Goal: Task Accomplishment & Management: Complete application form

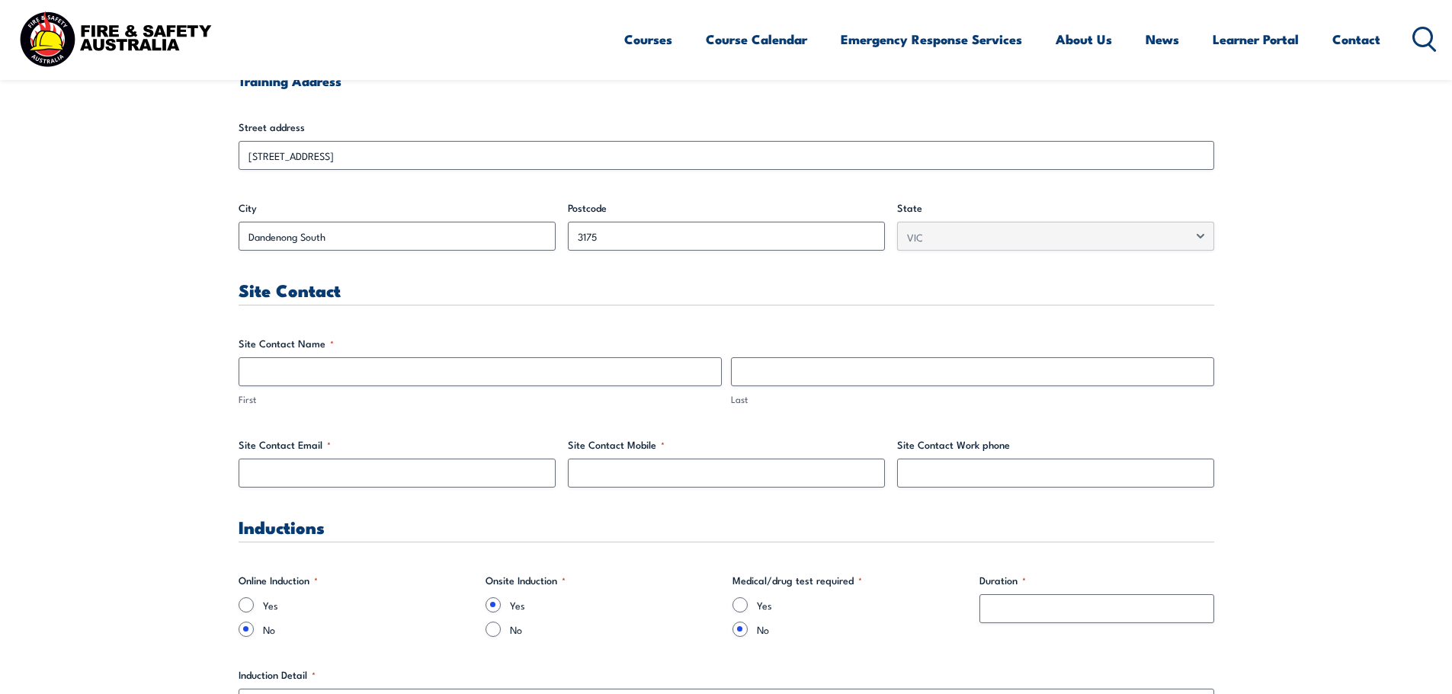
scroll to position [610, 0]
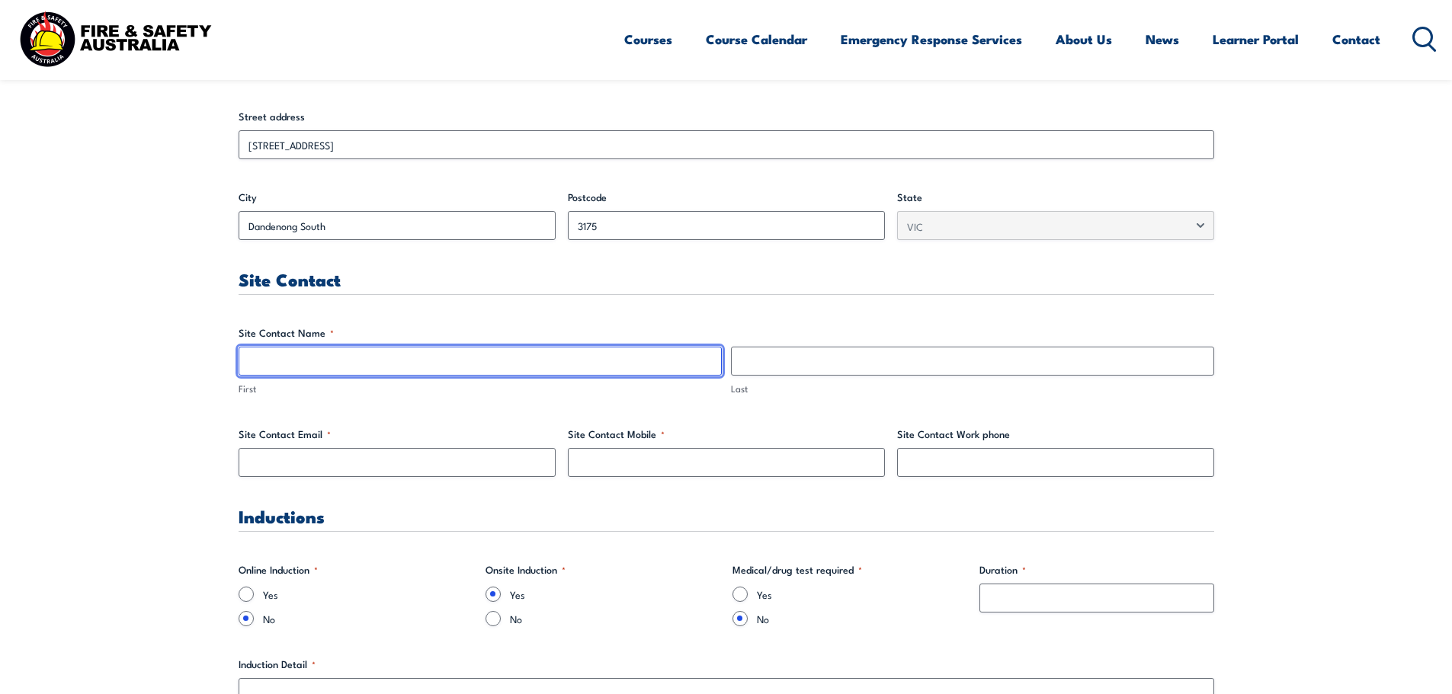
click at [473, 371] on input "First" at bounding box center [480, 361] width 483 height 29
type input "Mark"
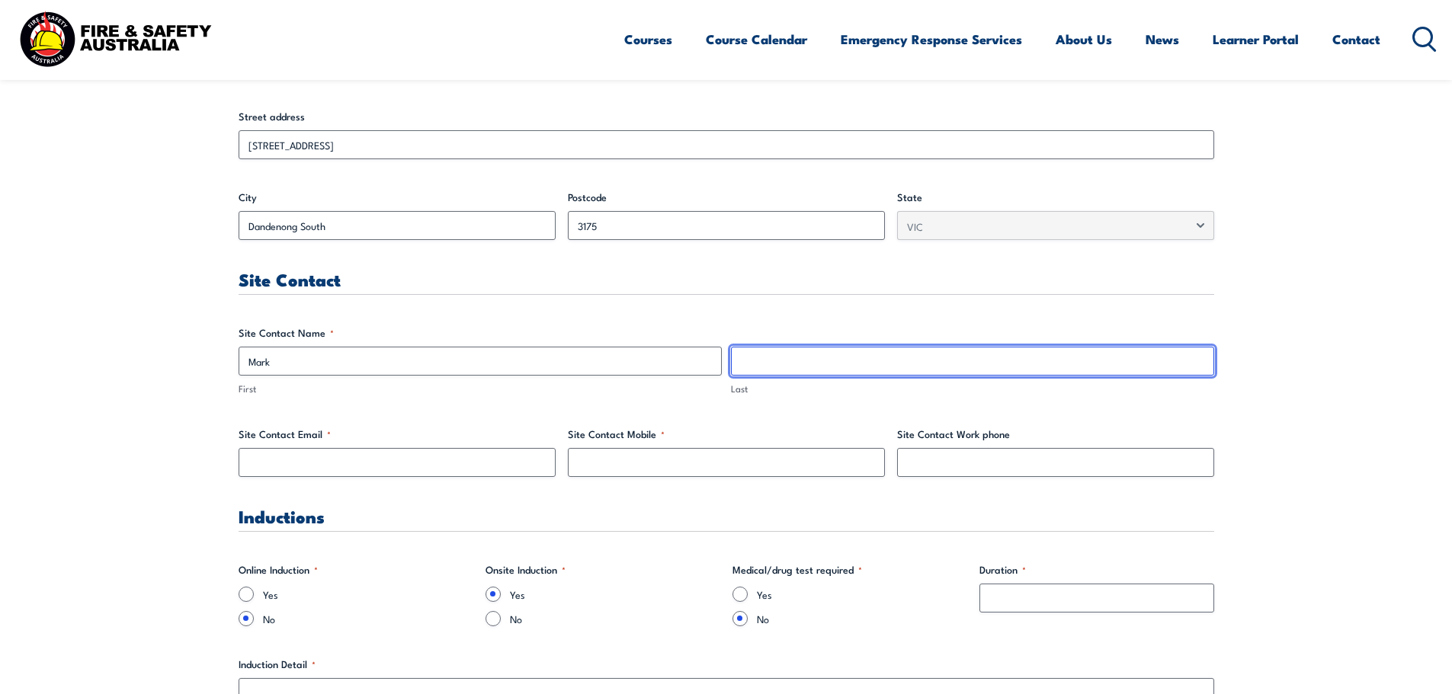
type input "A"
type input "Lane"
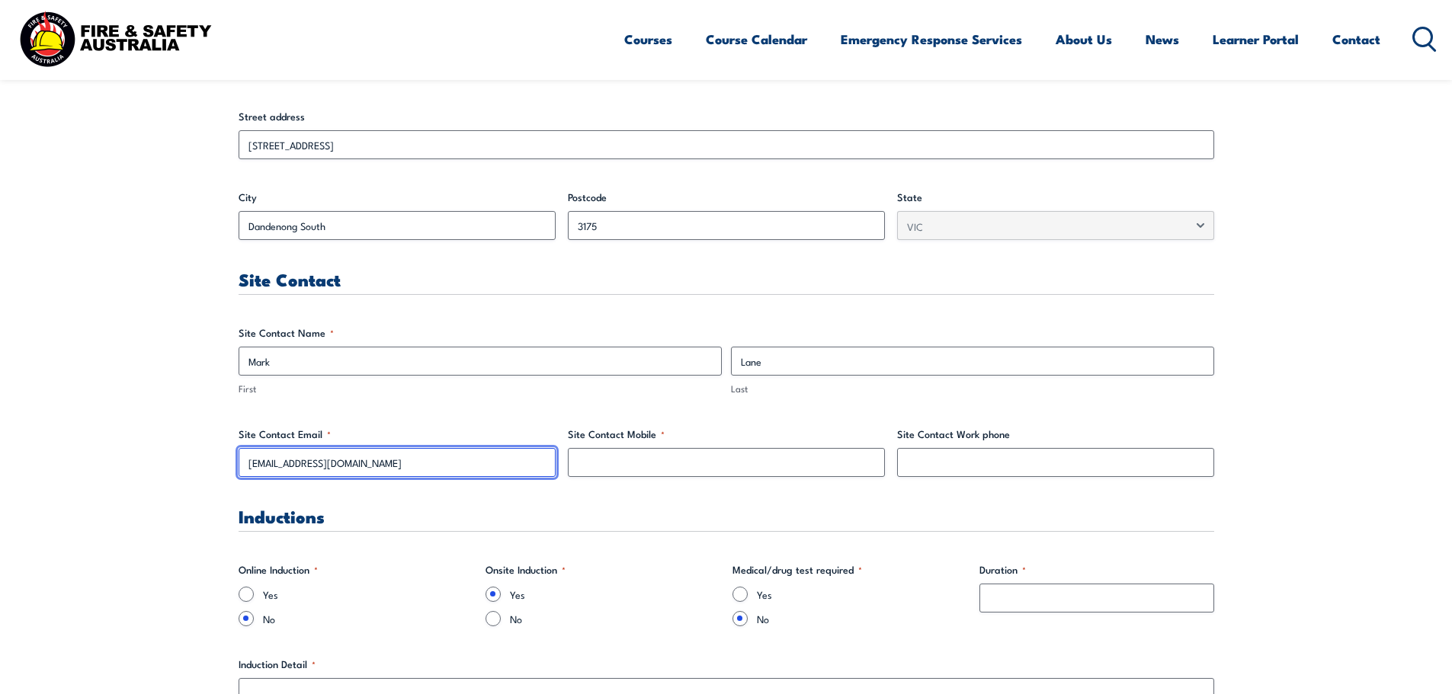
type input "[EMAIL_ADDRESS][DOMAIN_NAME]"
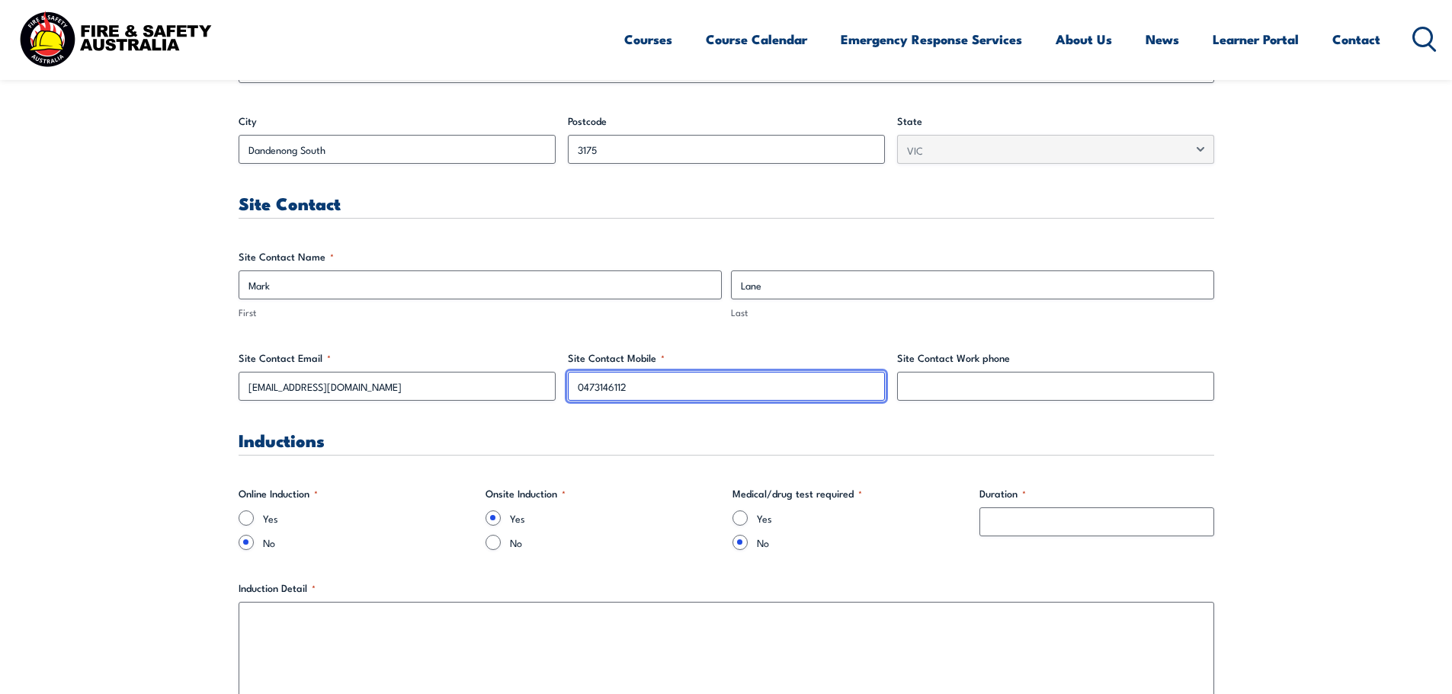
scroll to position [762, 0]
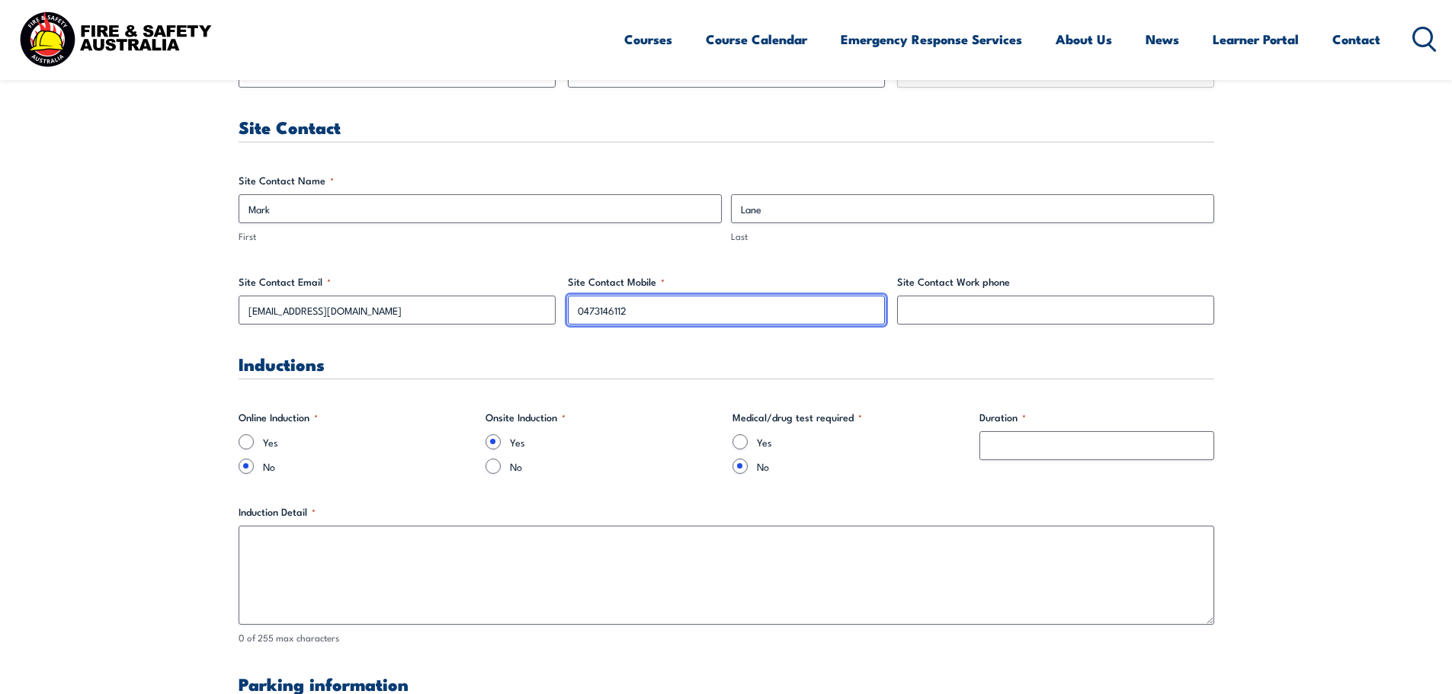
type input "0473146112"
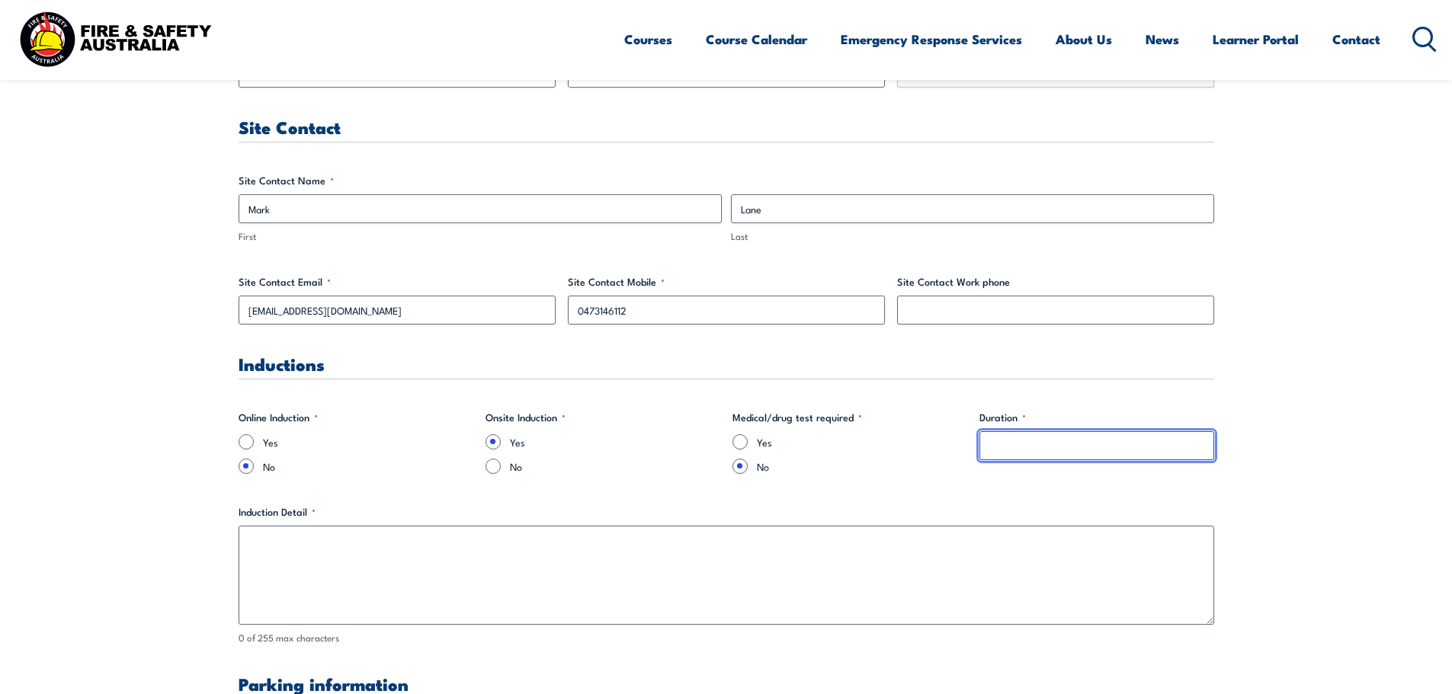
click at [990, 447] on input "Duration *" at bounding box center [1097, 445] width 235 height 29
type input "10 minutes"
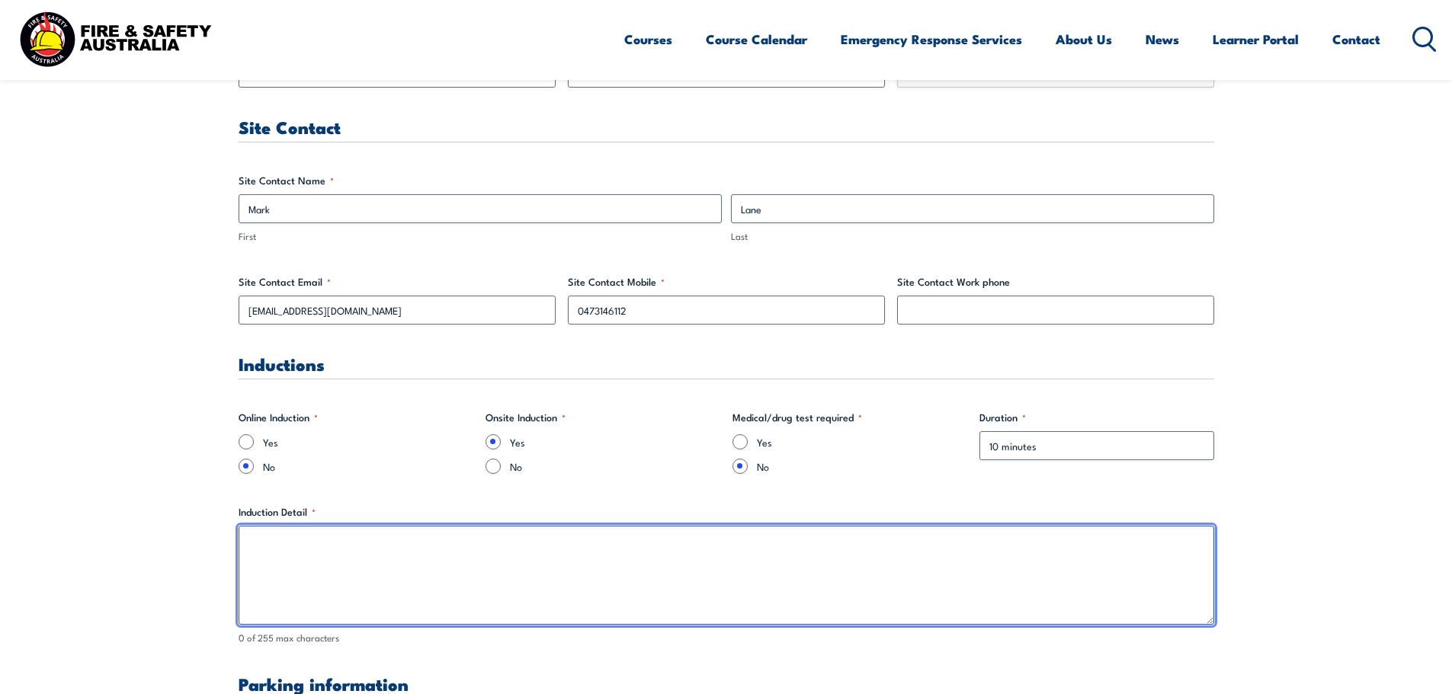
click at [513, 556] on textarea "Induction Detail *" at bounding box center [727, 575] width 976 height 99
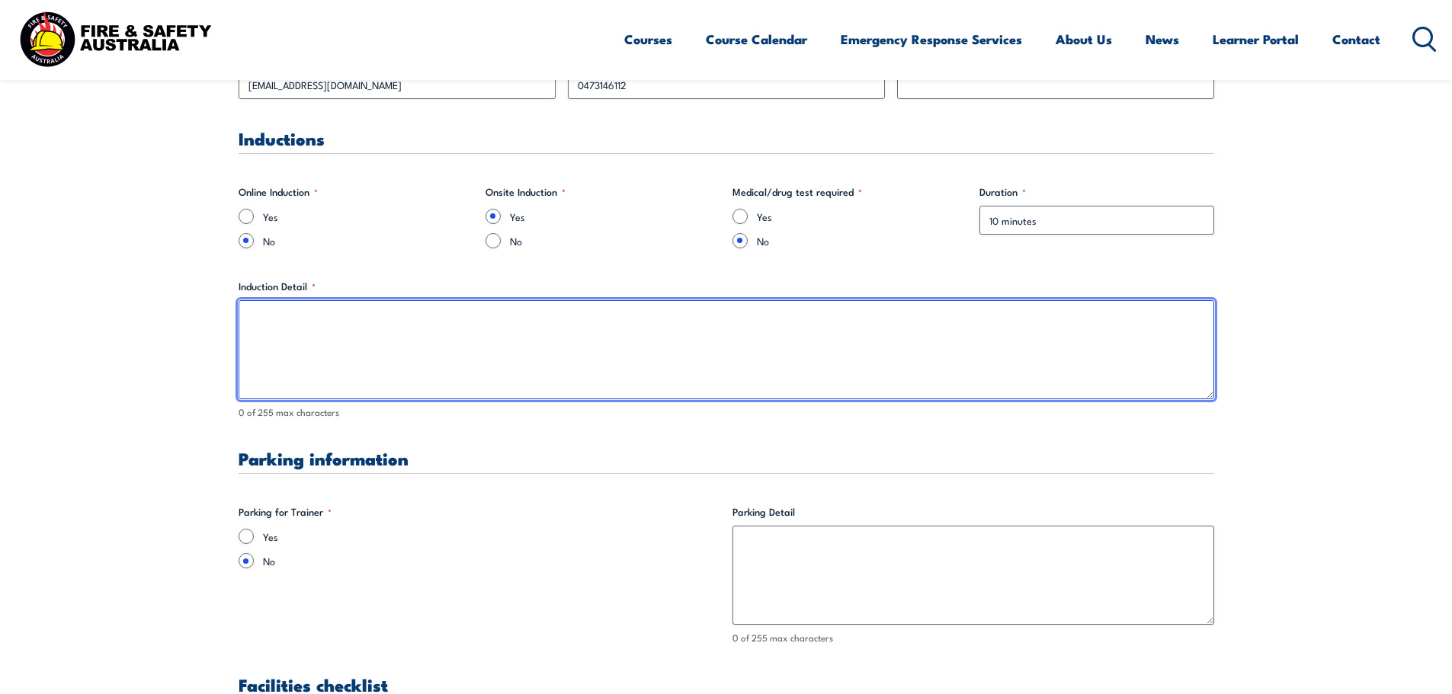
scroll to position [991, 0]
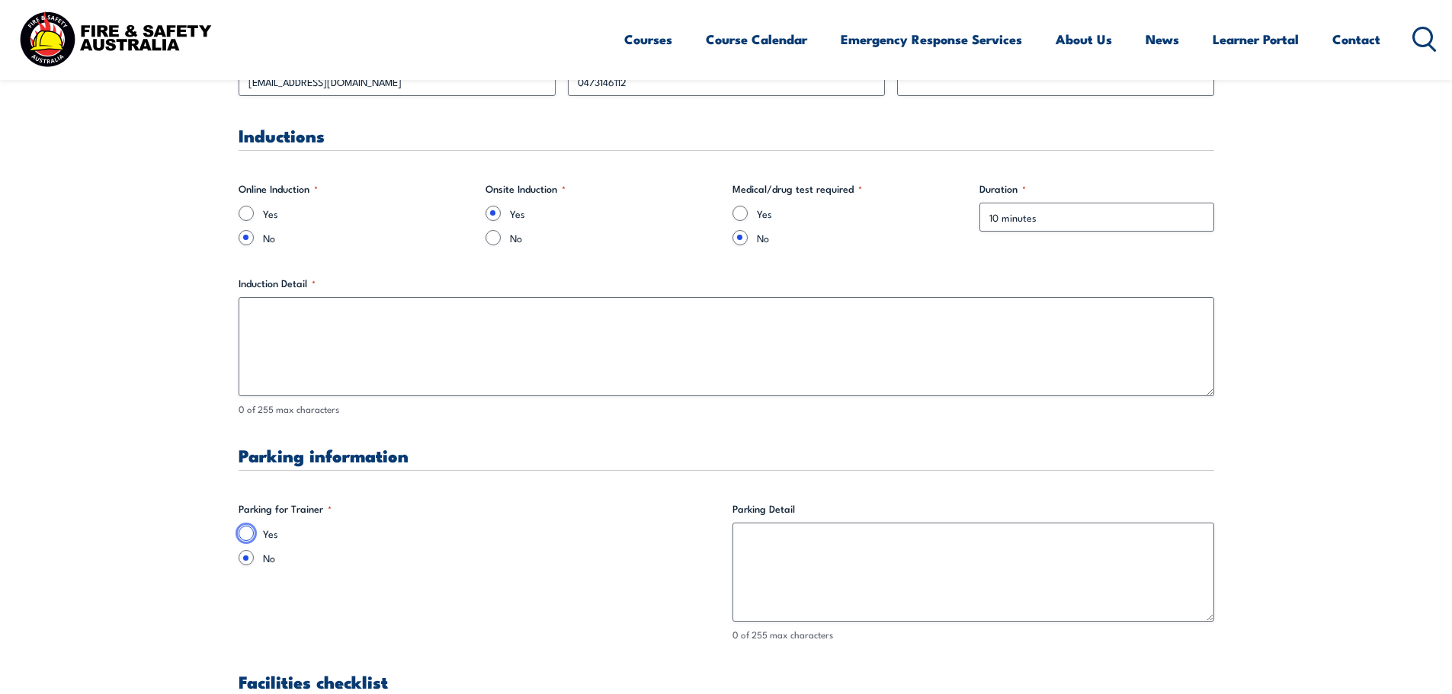
click at [245, 533] on input "Yes" at bounding box center [246, 533] width 15 height 15
radio input "true"
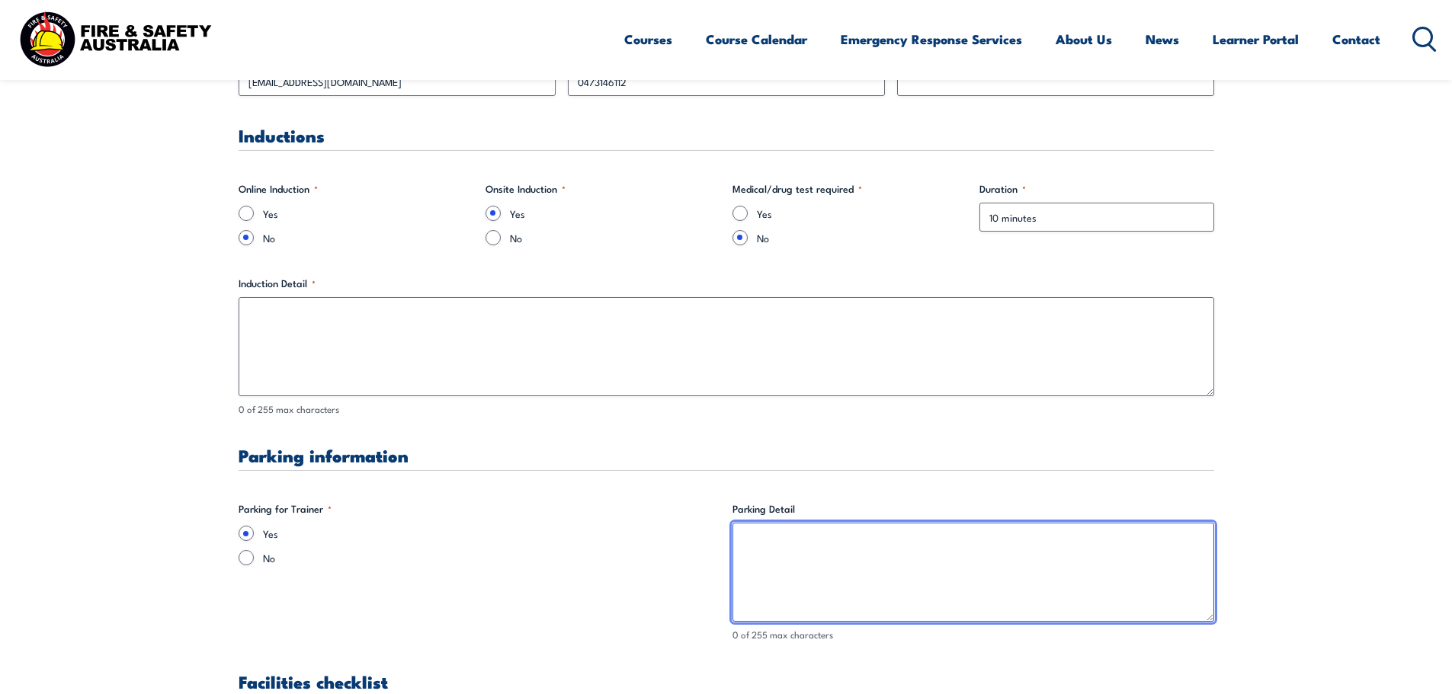
click at [749, 542] on textarea "Parking Detail" at bounding box center [974, 572] width 482 height 99
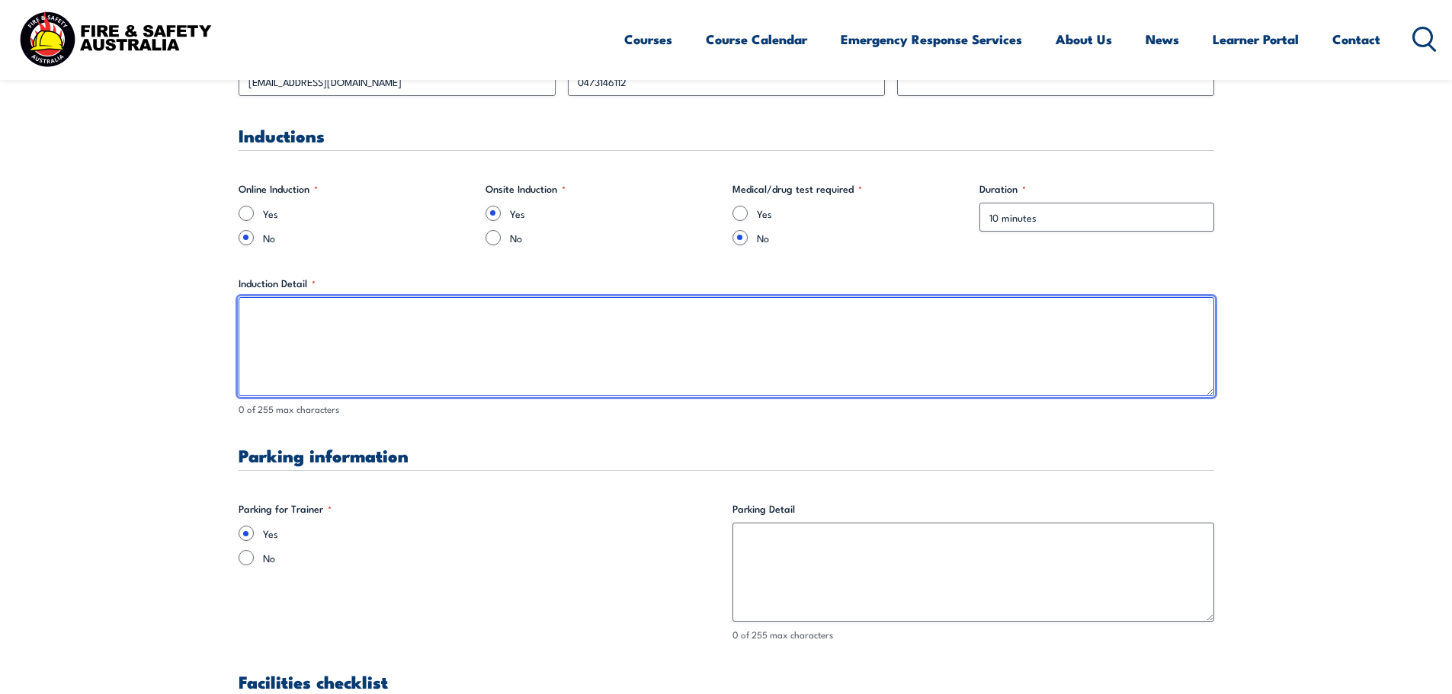
click at [327, 328] on textarea "Induction Detail *" at bounding box center [727, 346] width 976 height 99
type textarea "J"
type textarea "W"
type textarea "H"
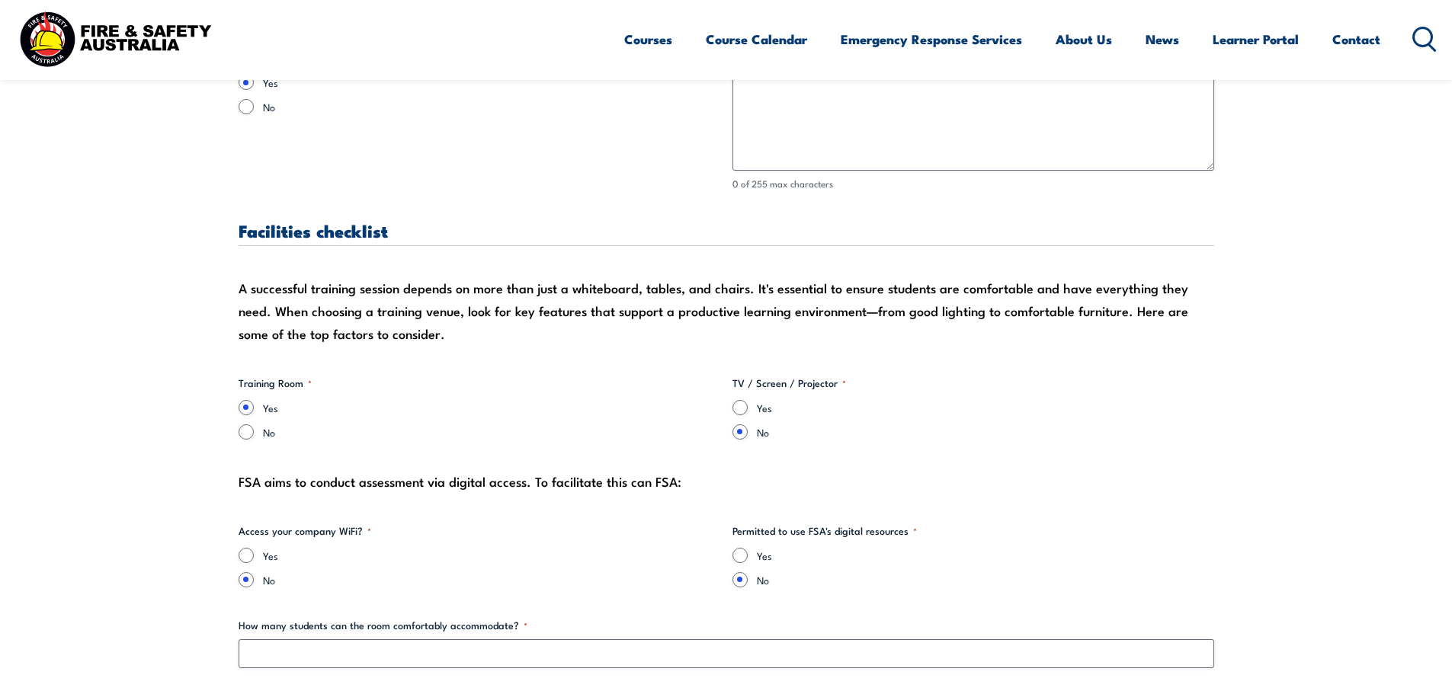
scroll to position [1448, 0]
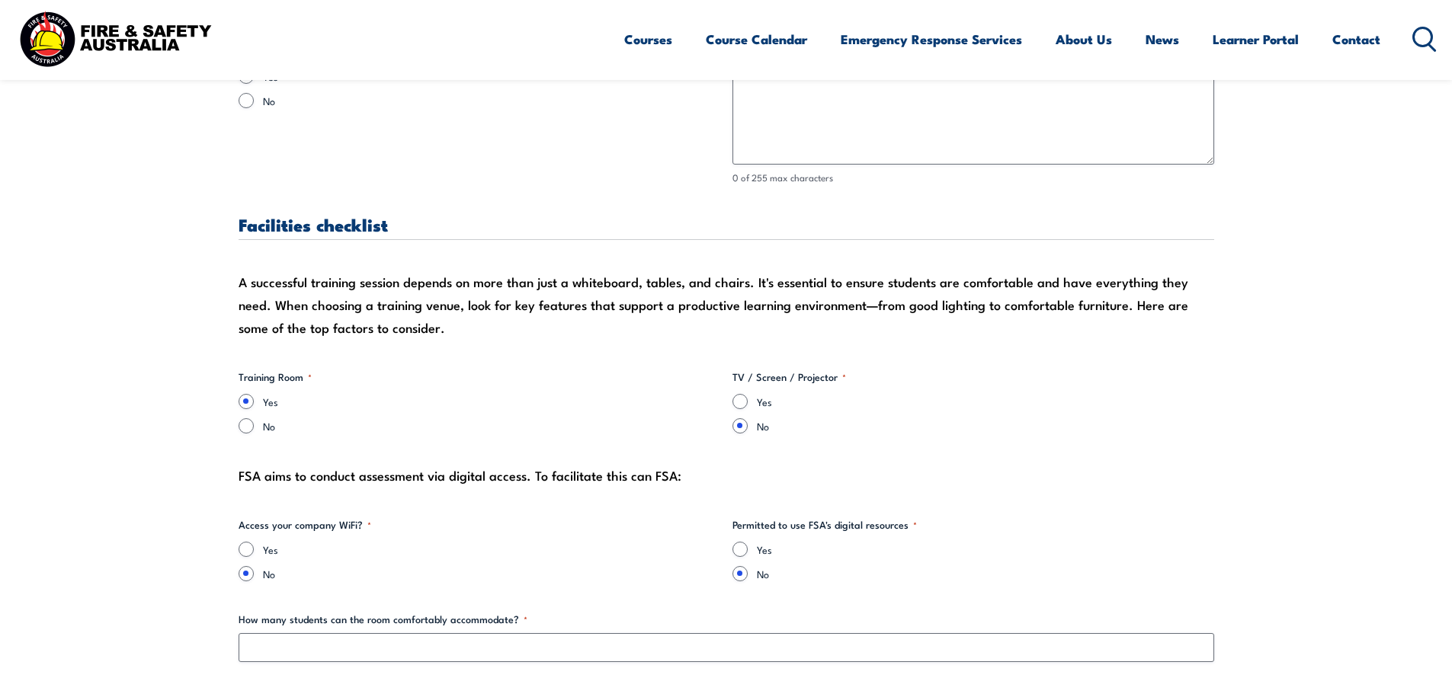
type textarea "Basic site walk through and safety procedures."
click at [739, 403] on input "Yes" at bounding box center [740, 401] width 15 height 15
radio input "true"
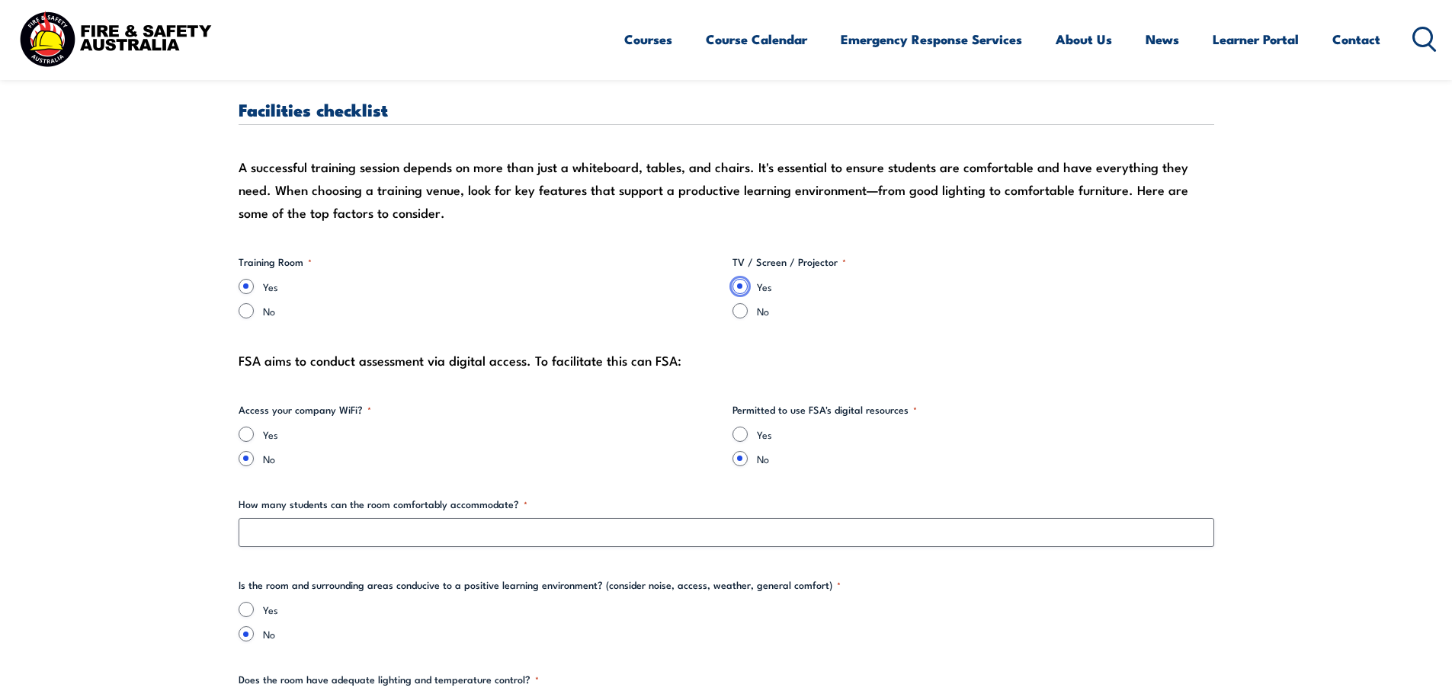
scroll to position [1601, 0]
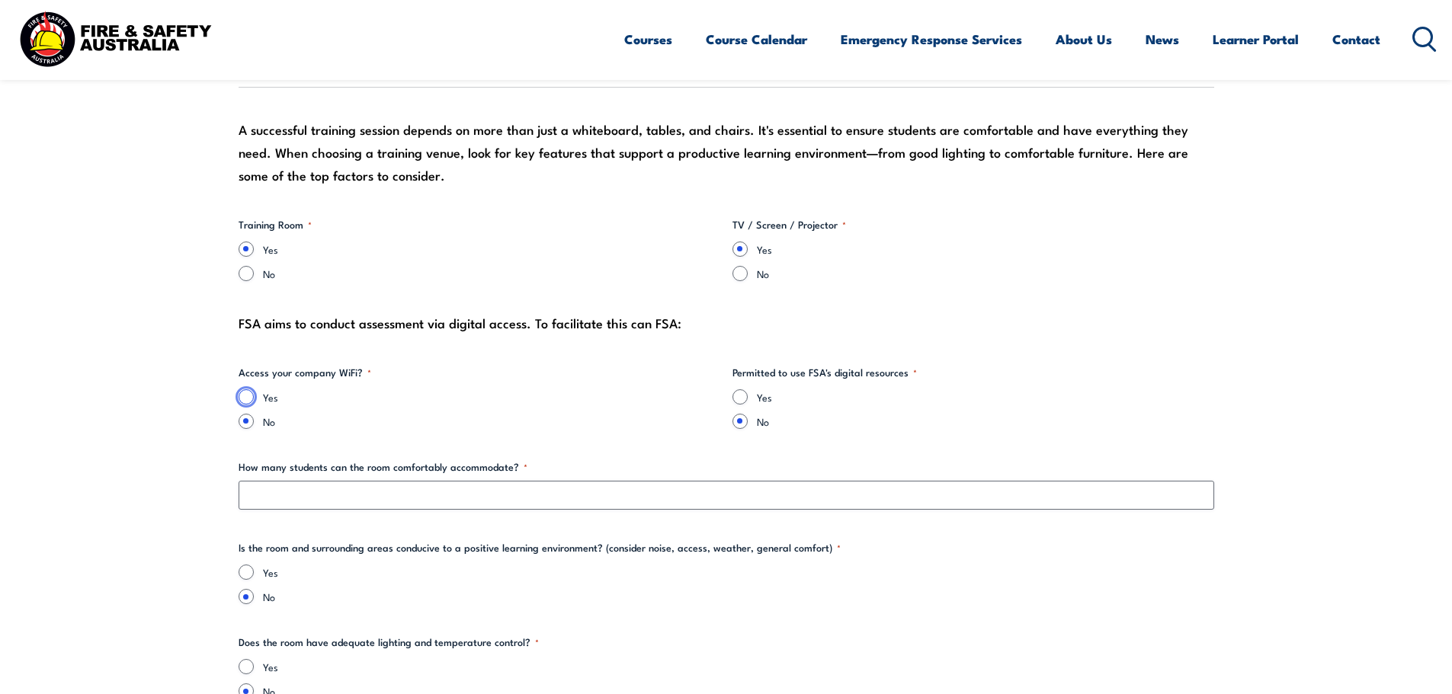
click at [243, 396] on input "Yes" at bounding box center [246, 397] width 15 height 15
radio input "true"
click at [740, 398] on input "Yes" at bounding box center [740, 397] width 15 height 15
radio input "true"
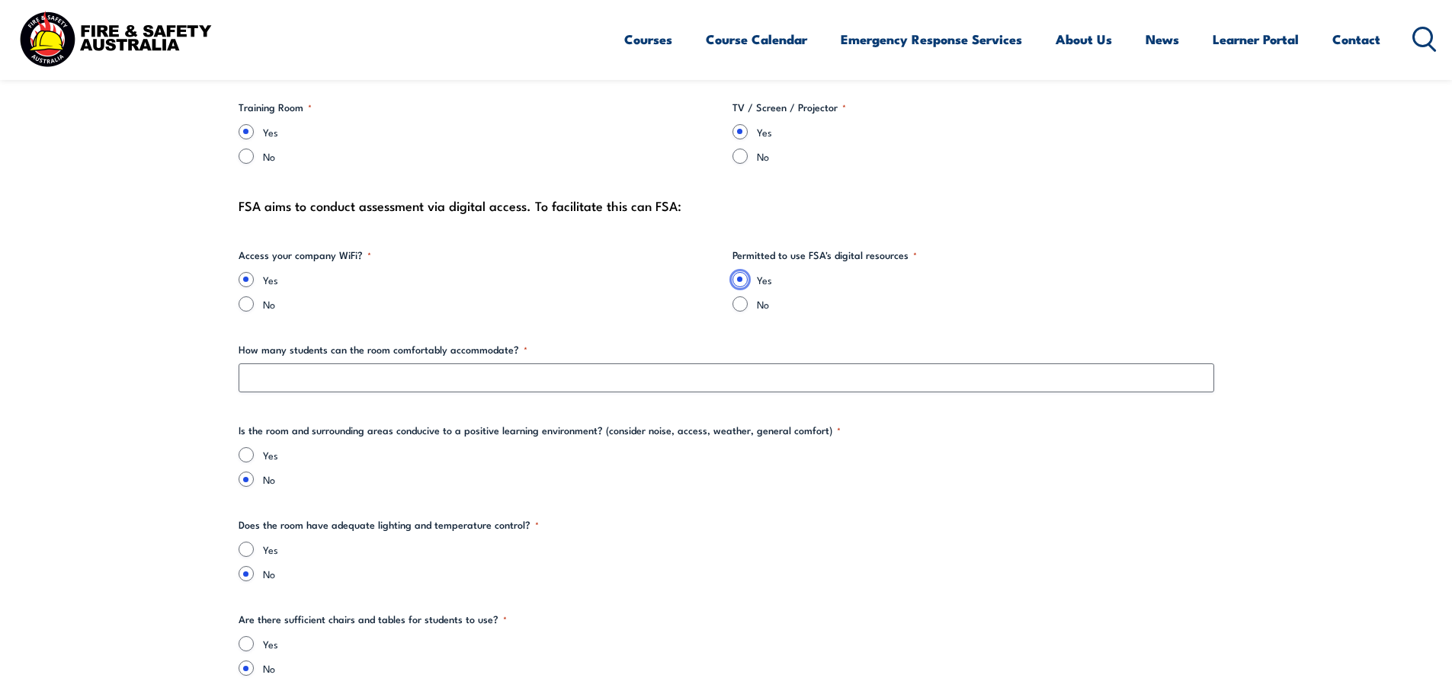
scroll to position [1753, 0]
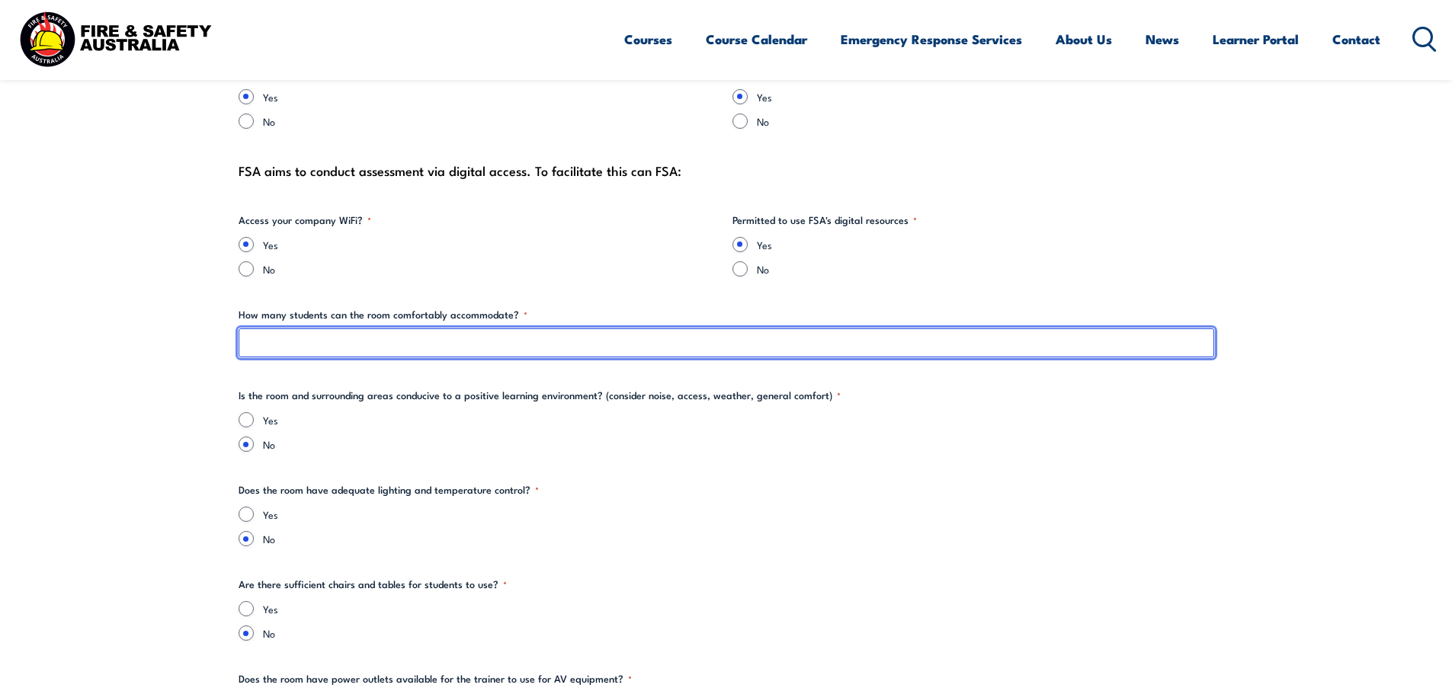
click at [479, 345] on input "How many students can the room comfortably accommodate? *" at bounding box center [727, 343] width 976 height 29
type input "8"
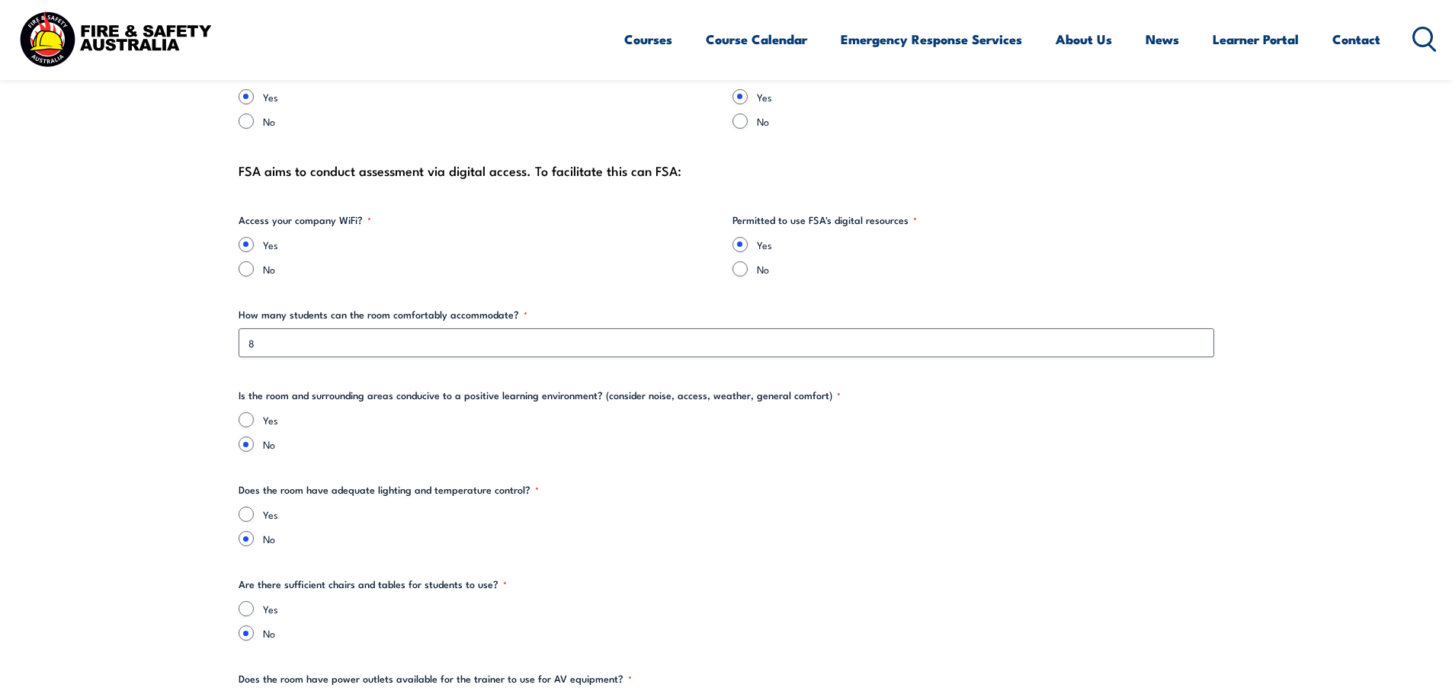
click at [445, 440] on label "No" at bounding box center [738, 444] width 951 height 15
click at [254, 440] on input "No" at bounding box center [246, 444] width 15 height 15
click at [247, 418] on input "Yes" at bounding box center [246, 419] width 15 height 15
radio input "true"
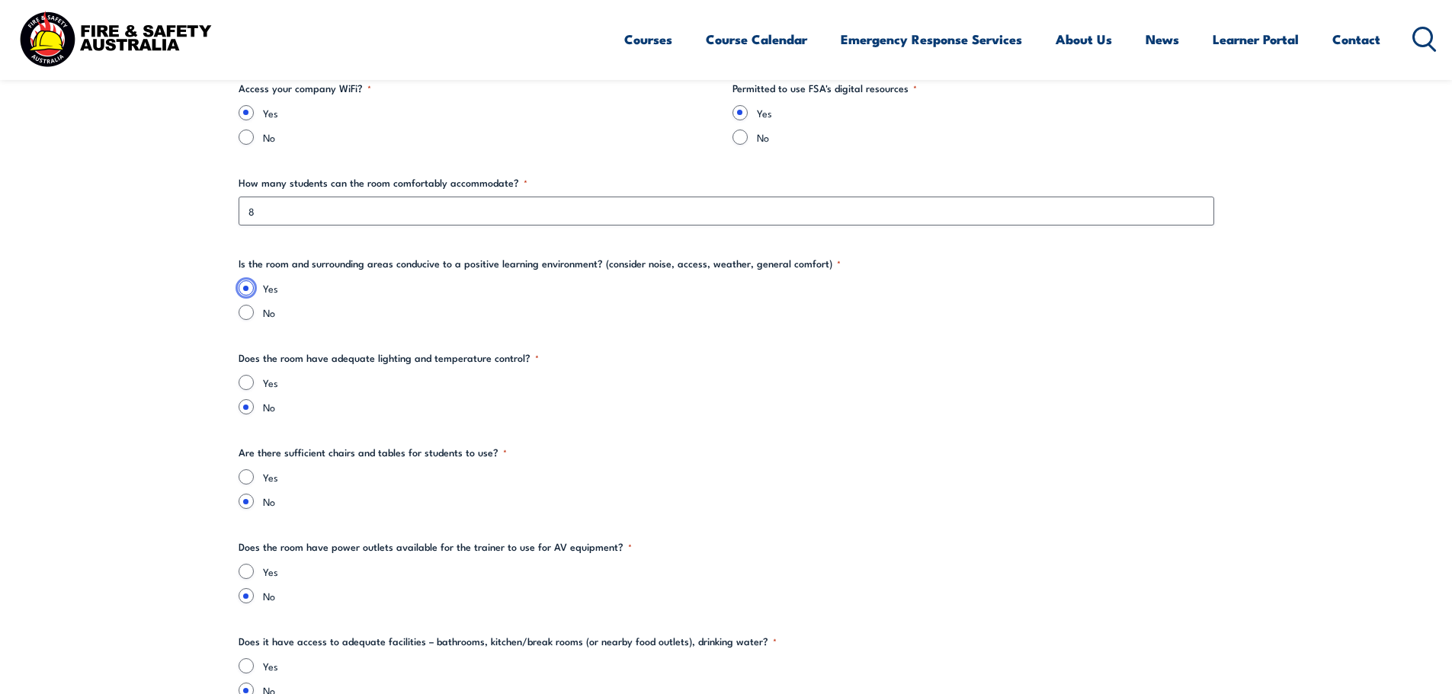
scroll to position [1906, 0]
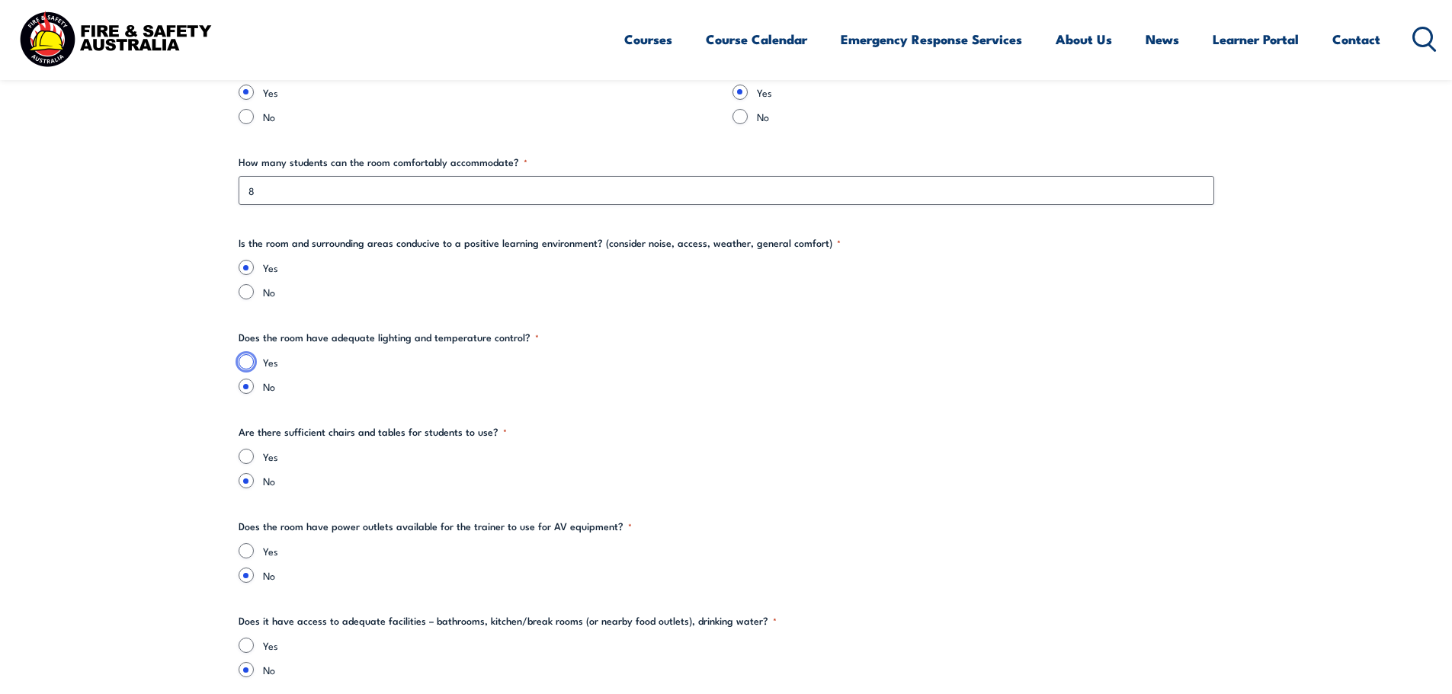
click at [245, 359] on input "Yes" at bounding box center [246, 361] width 15 height 15
radio input "true"
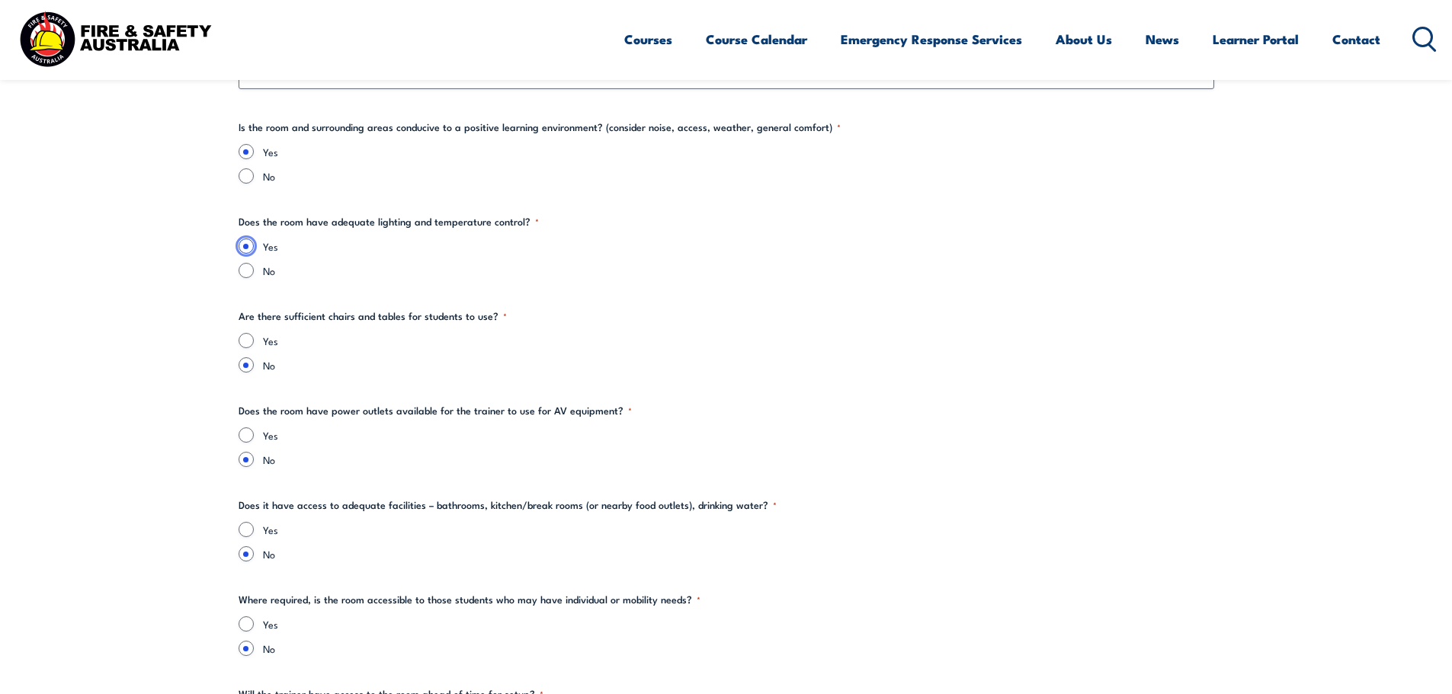
scroll to position [2058, 0]
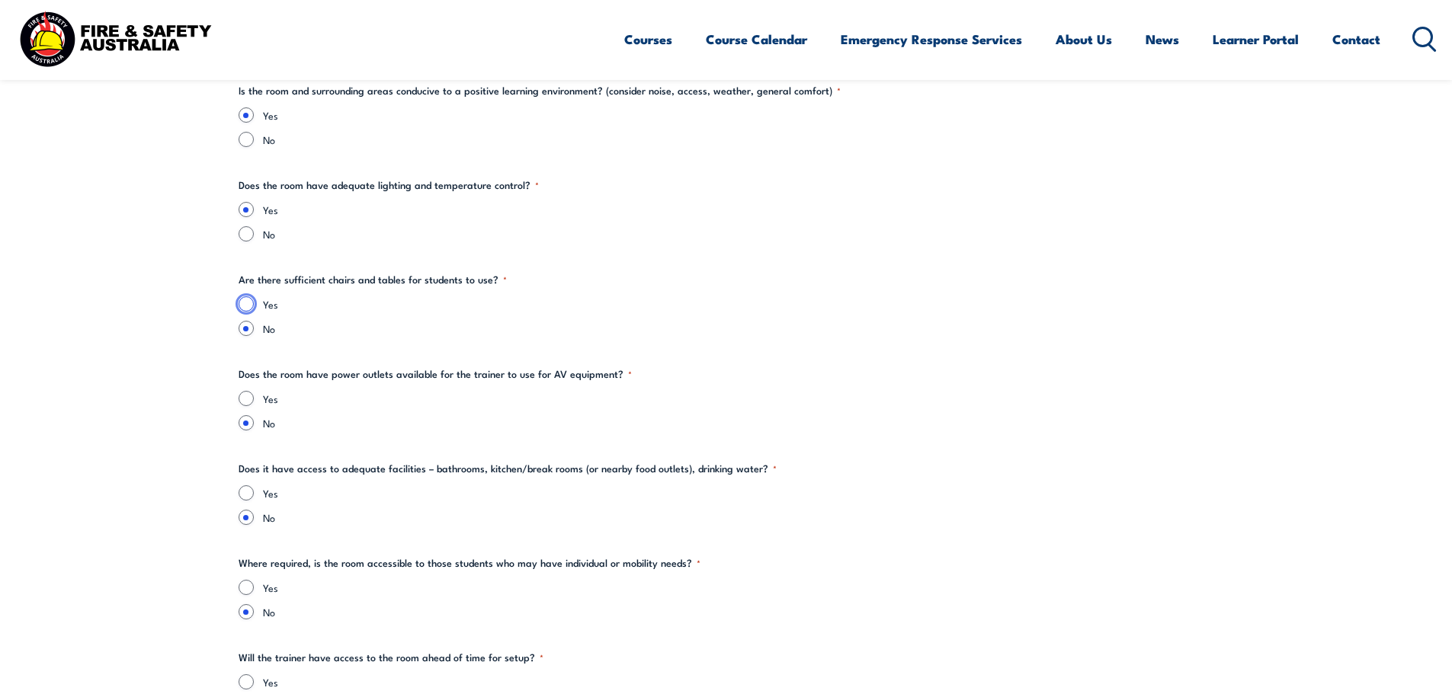
click at [246, 303] on input "Yes" at bounding box center [246, 304] width 15 height 15
radio input "true"
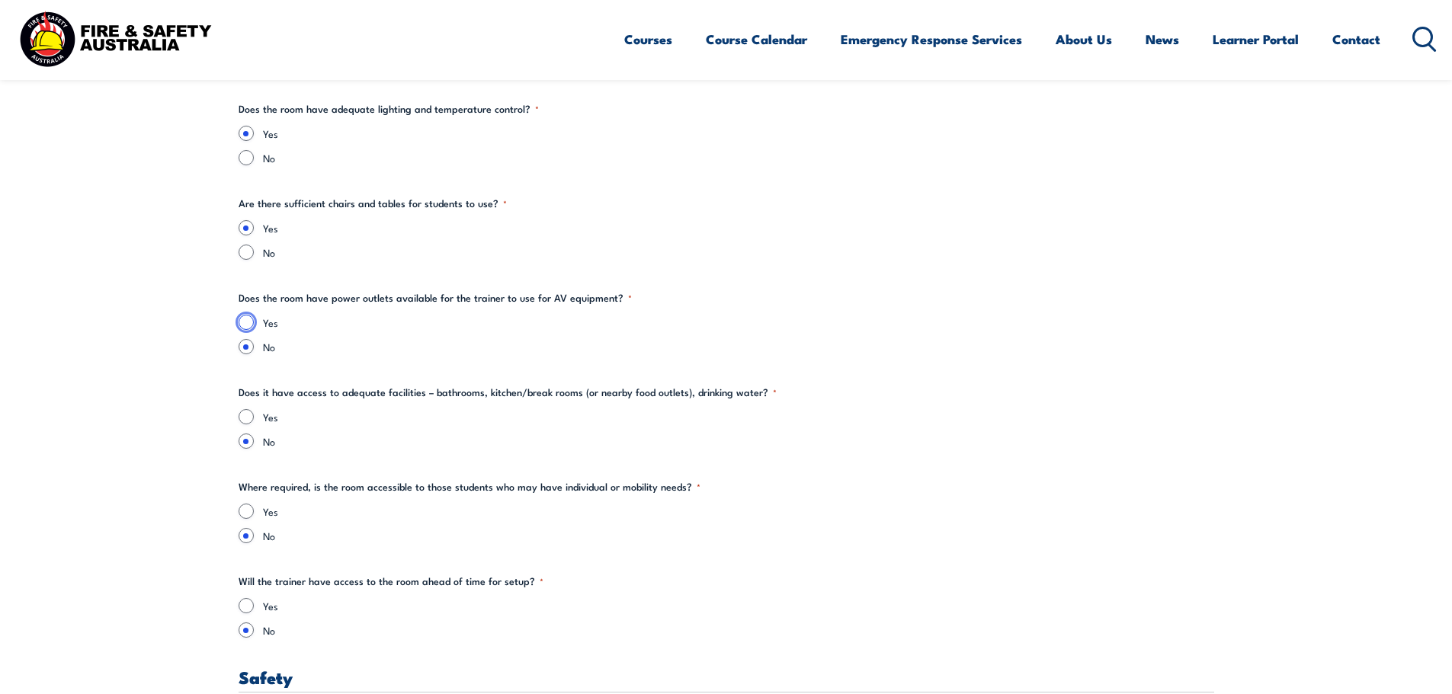
click at [245, 319] on input "Yes" at bounding box center [246, 322] width 15 height 15
radio input "true"
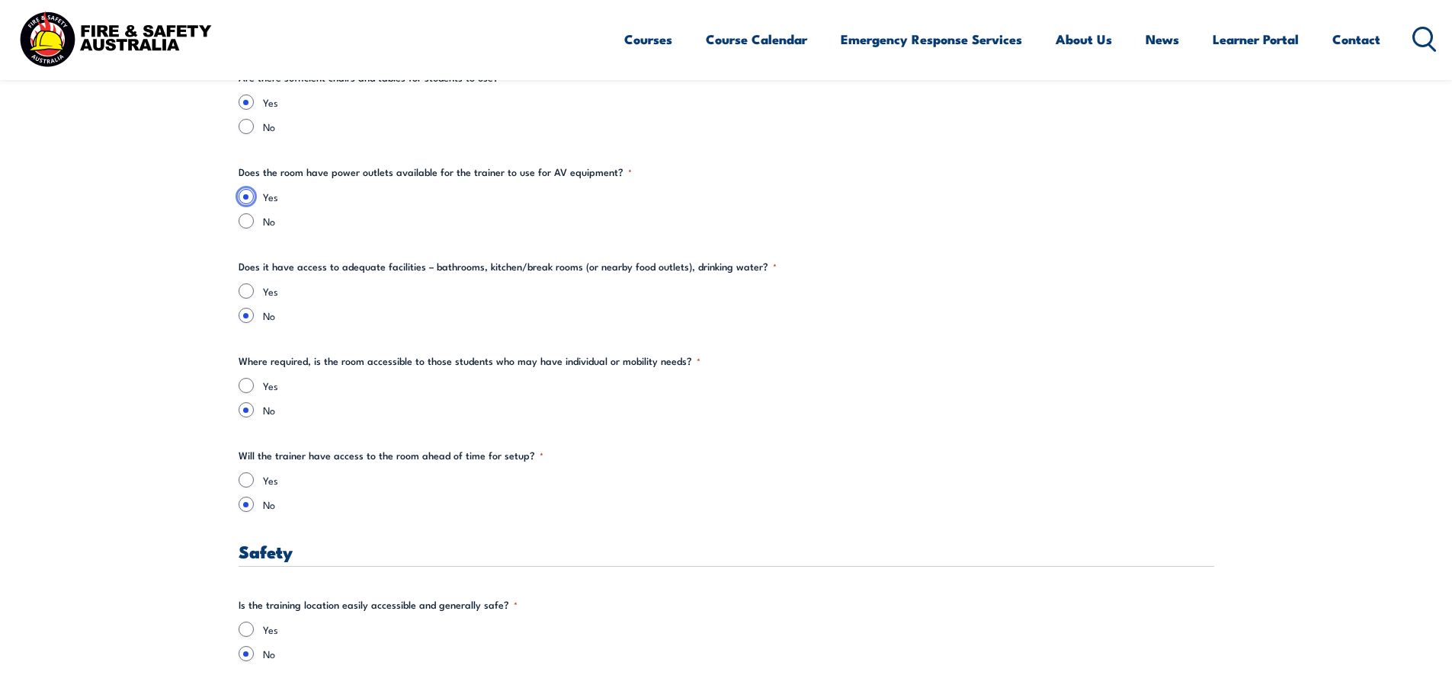
scroll to position [2287, 0]
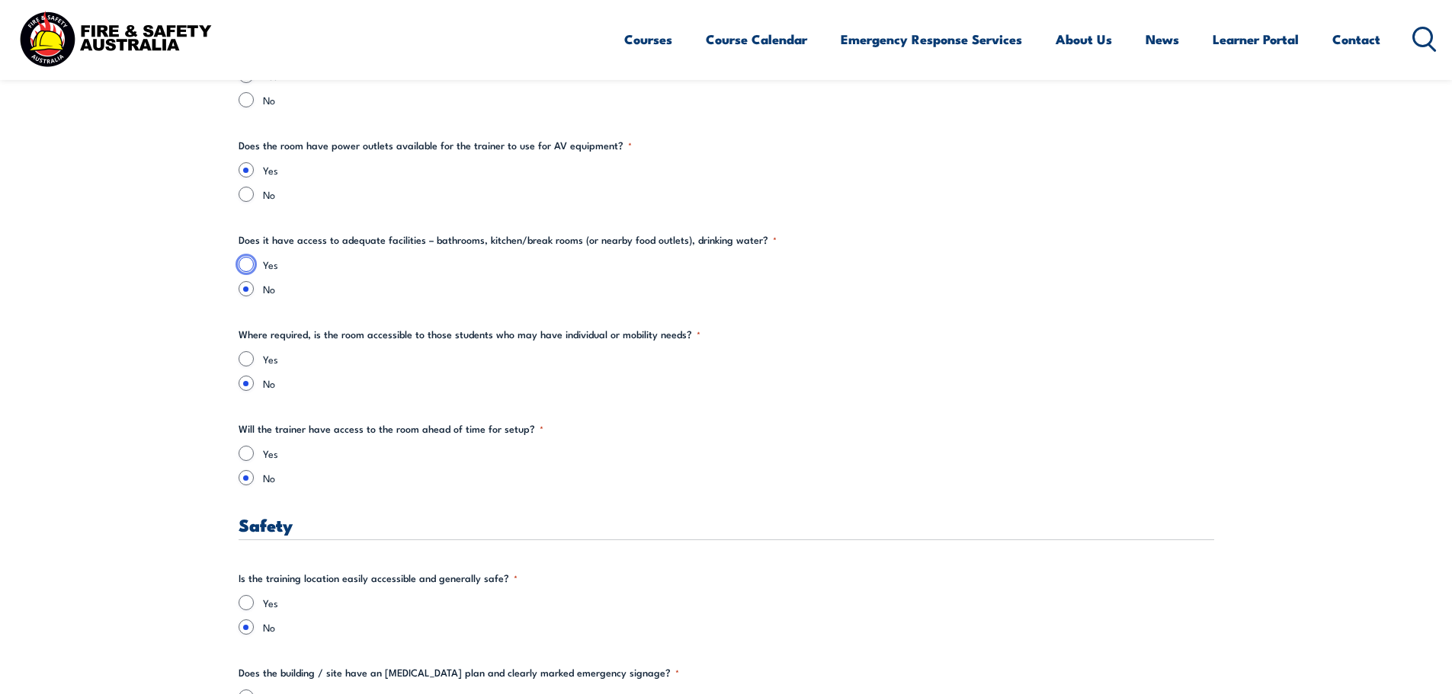
click at [243, 261] on input "Yes" at bounding box center [246, 264] width 15 height 15
radio input "true"
click at [246, 360] on input "Yes" at bounding box center [246, 358] width 15 height 15
radio input "true"
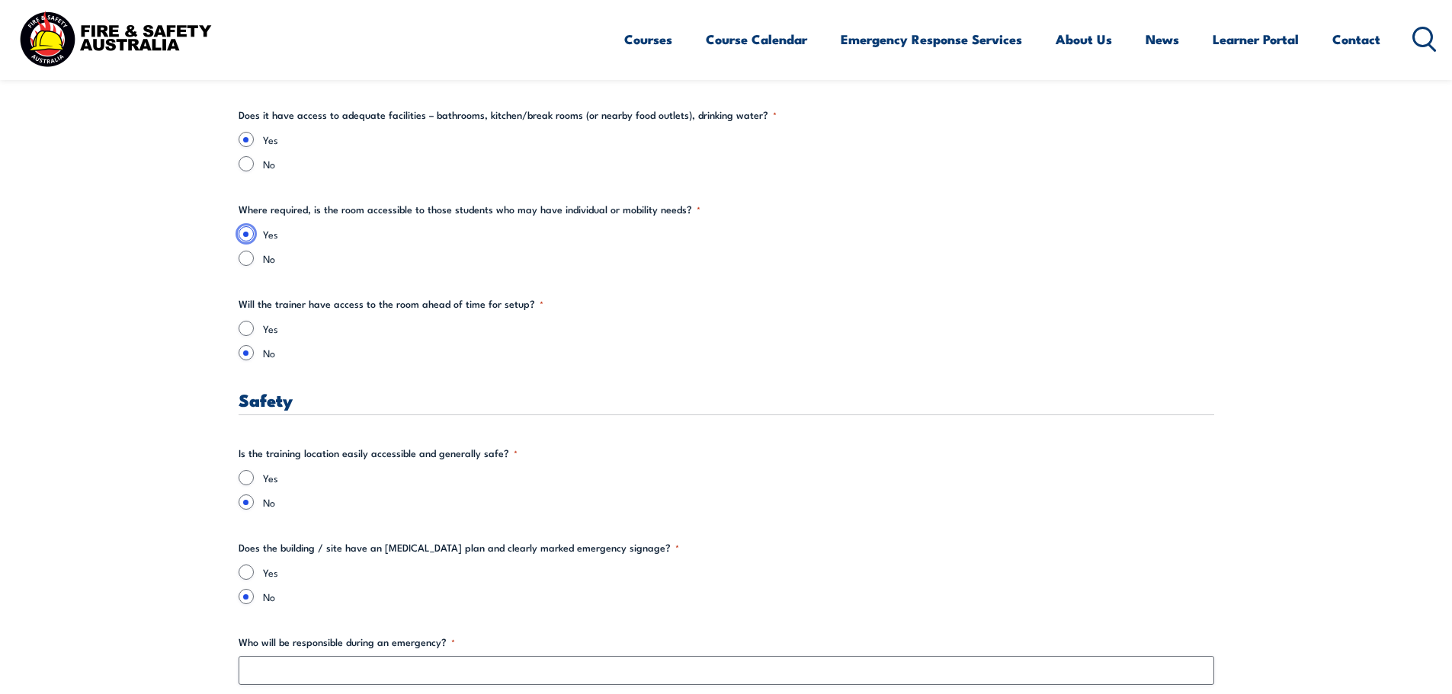
scroll to position [2439, 0]
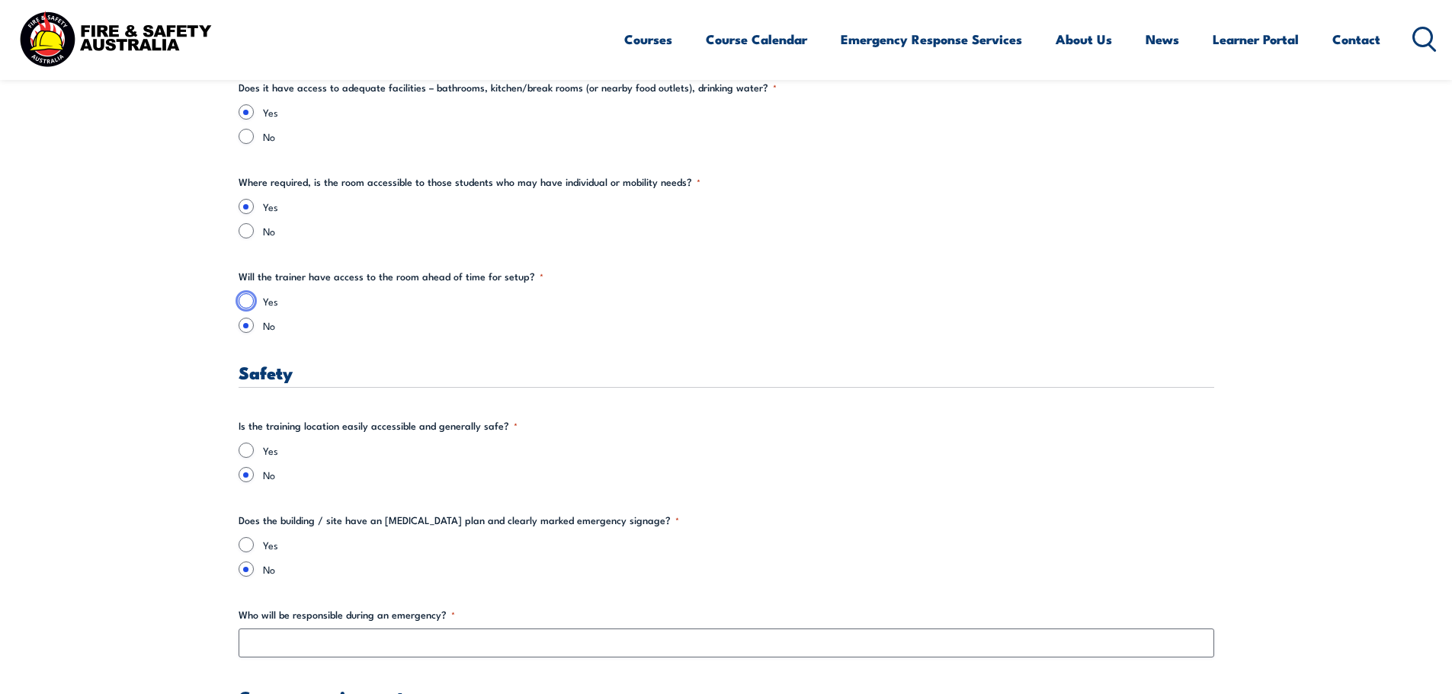
click at [244, 301] on input "Yes" at bounding box center [246, 300] width 15 height 15
radio input "true"
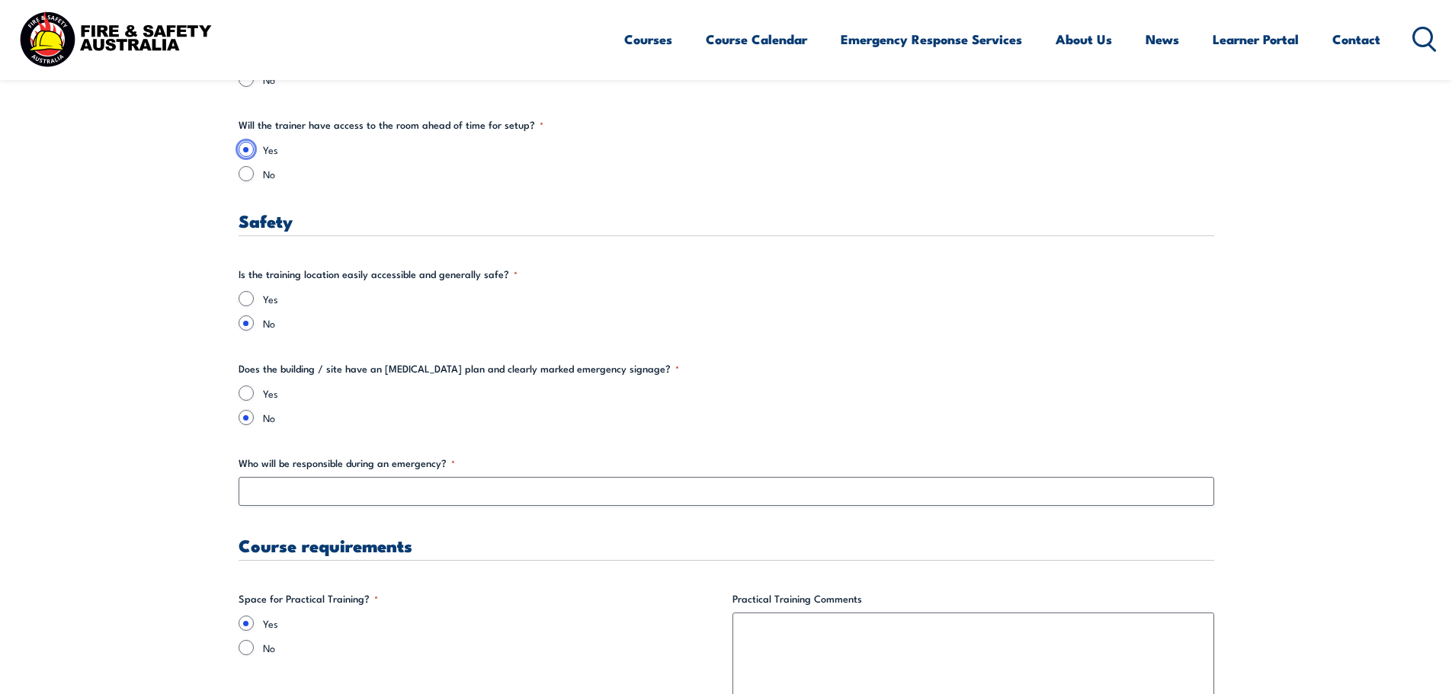
scroll to position [2592, 0]
click at [245, 297] on input "Yes" at bounding box center [246, 297] width 15 height 15
radio input "true"
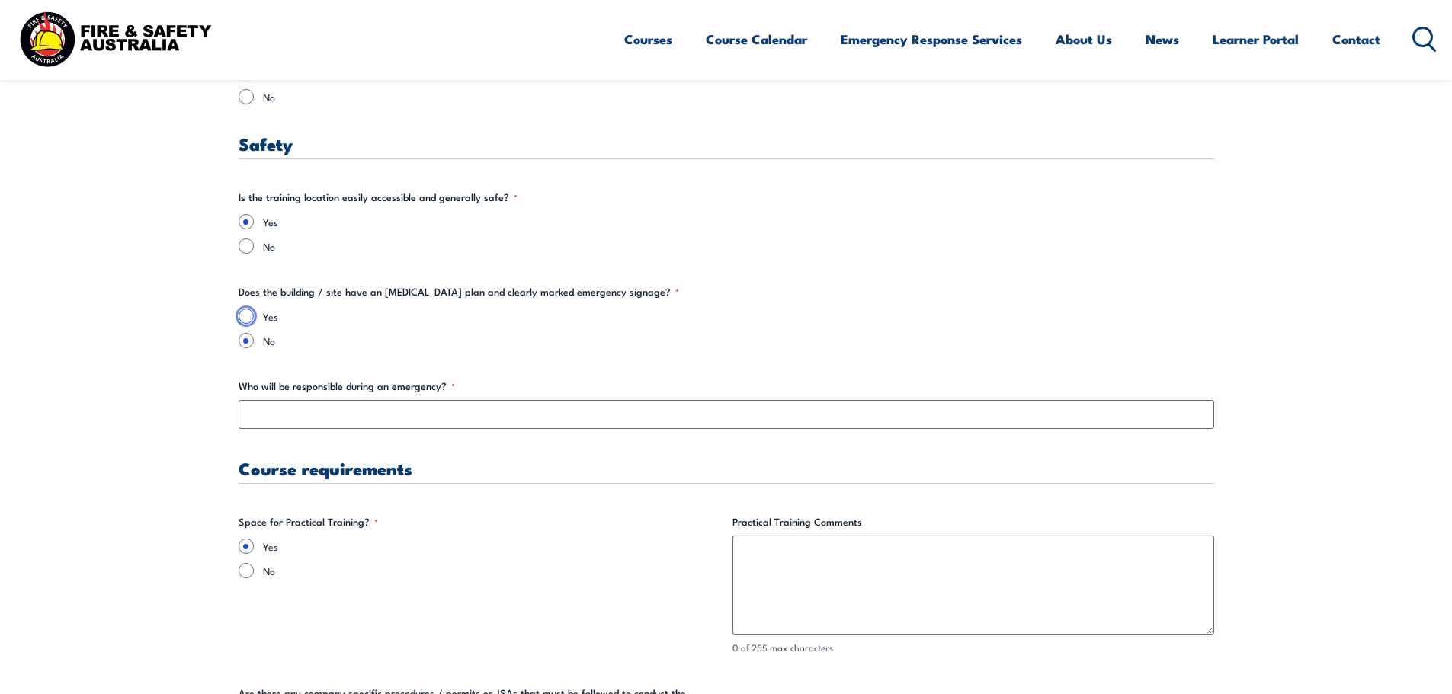
click at [250, 318] on input "Yes" at bounding box center [246, 316] width 15 height 15
radio input "true"
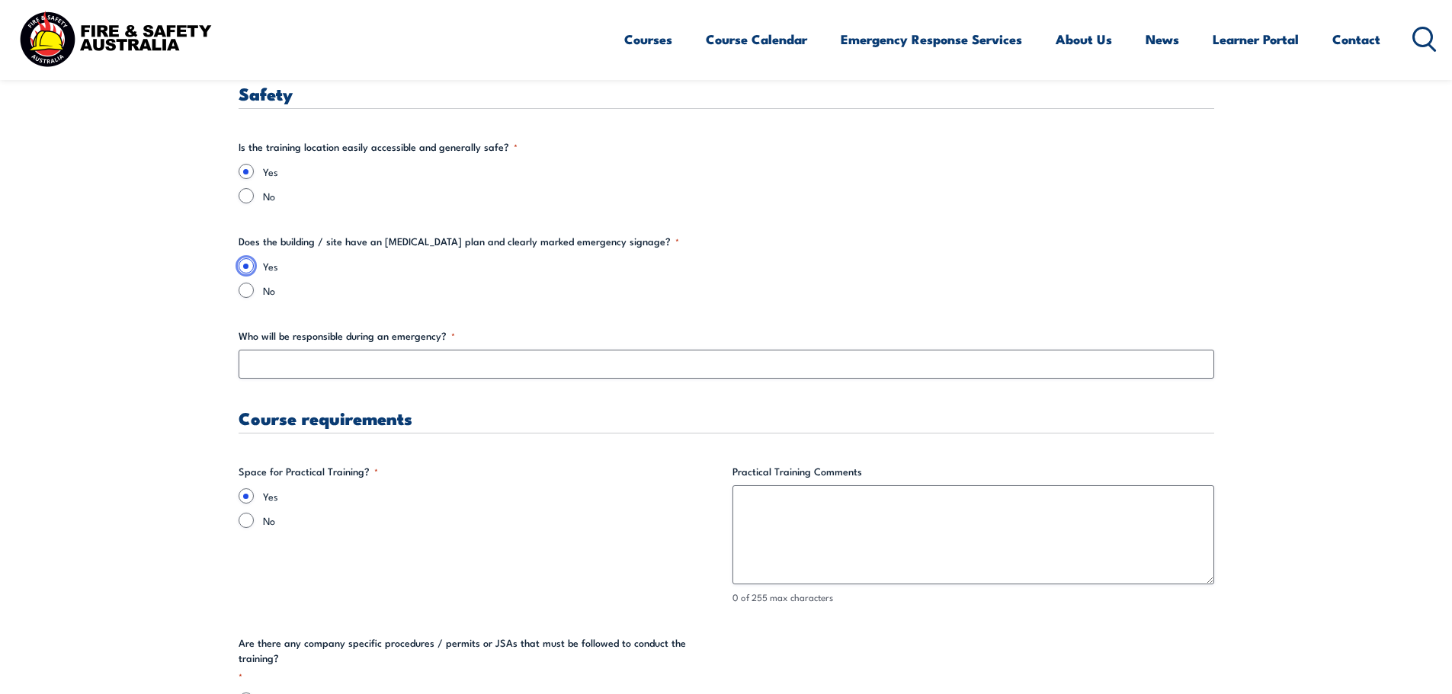
scroll to position [2744, 0]
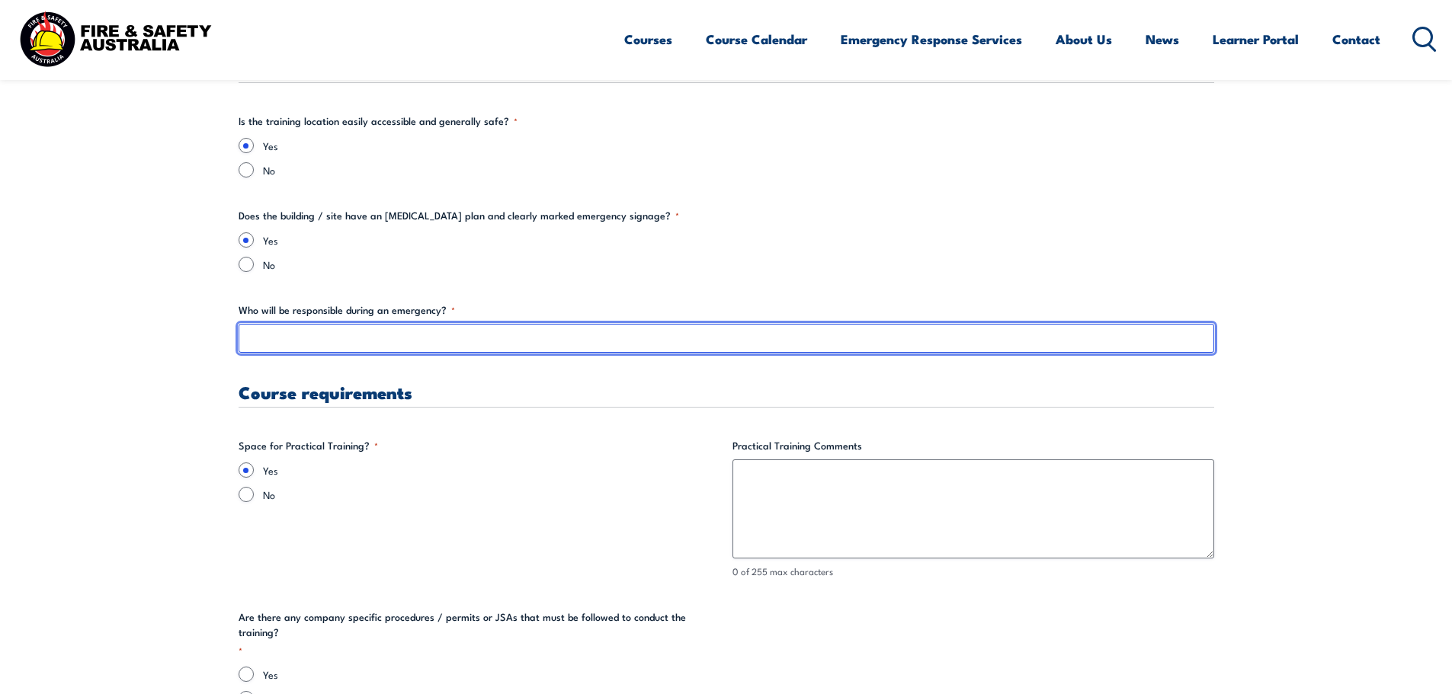
click at [326, 342] on input "Who will be responsible during an emergency? *" at bounding box center [727, 338] width 976 height 29
type input "C"
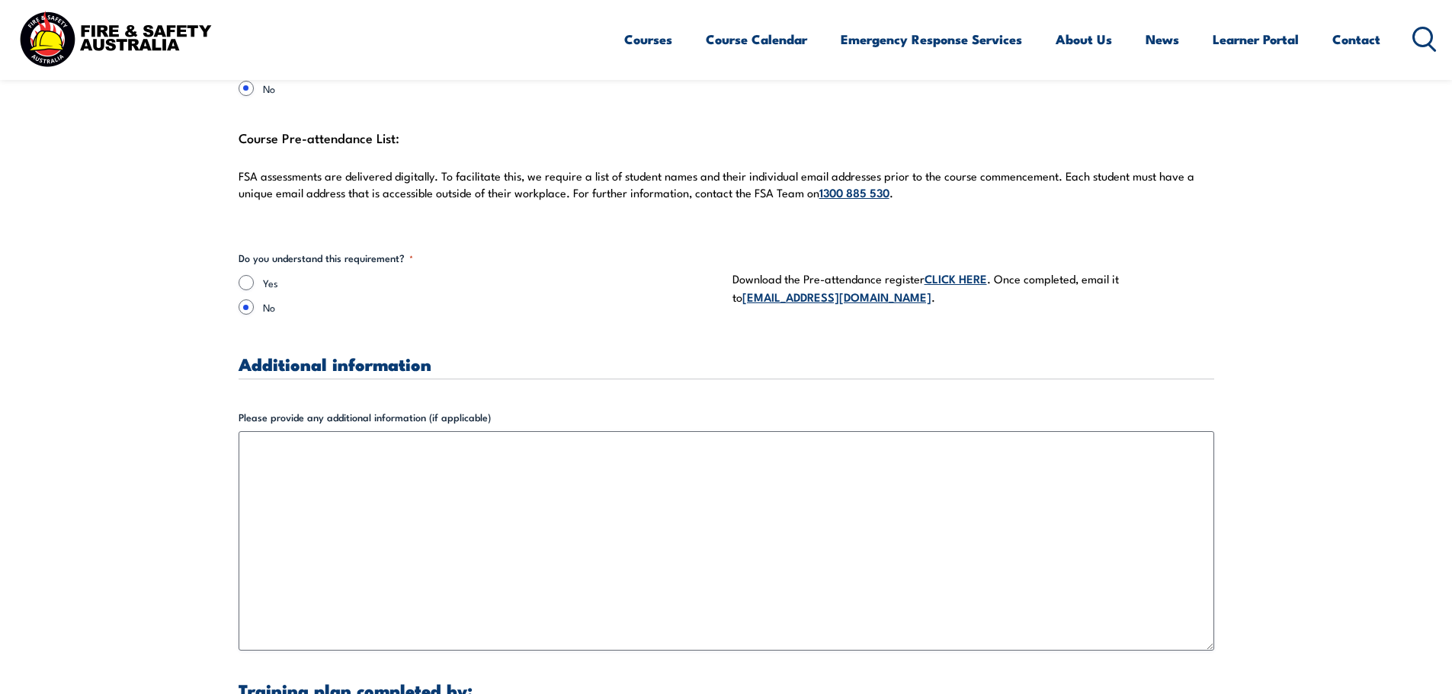
scroll to position [4345, 0]
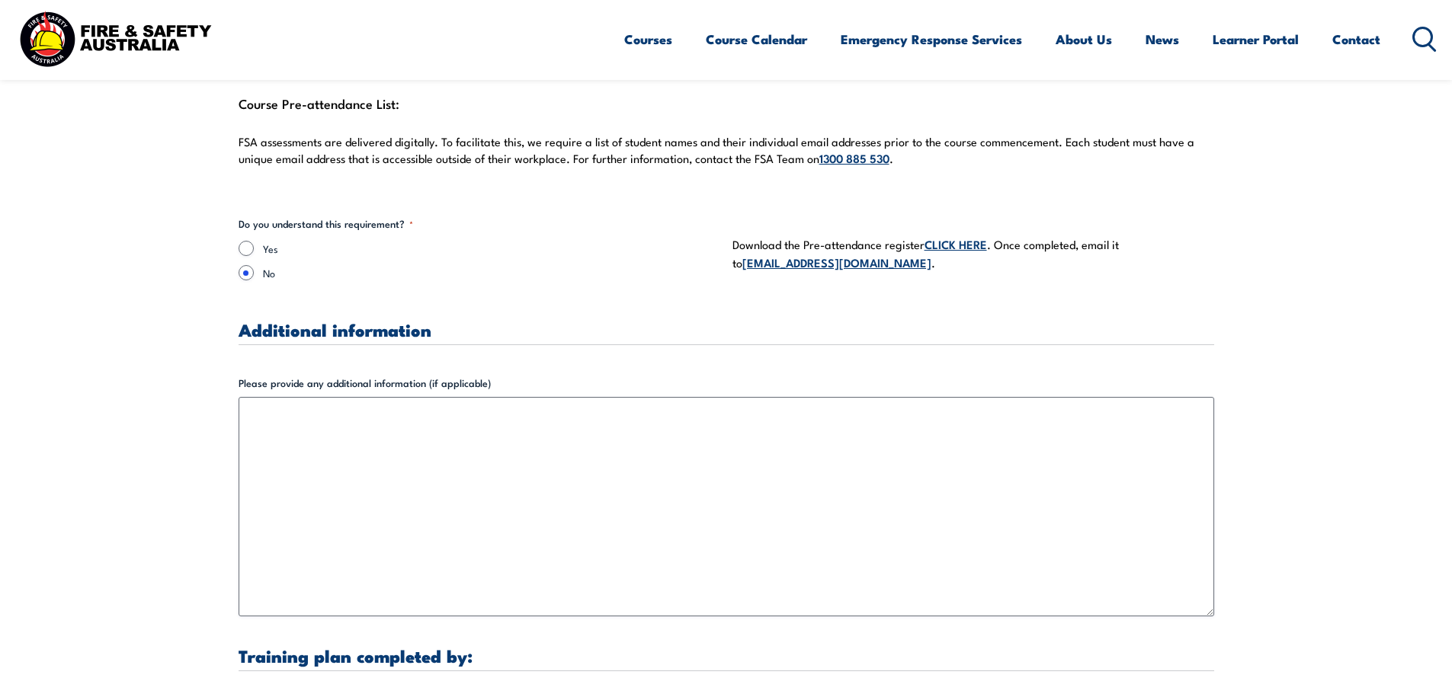
type input "Training is on site so Chief fire warden"
click at [248, 241] on input "Yes" at bounding box center [246, 248] width 15 height 15
radio input "true"
click at [945, 236] on link "CLICK HERE" at bounding box center [956, 244] width 63 height 17
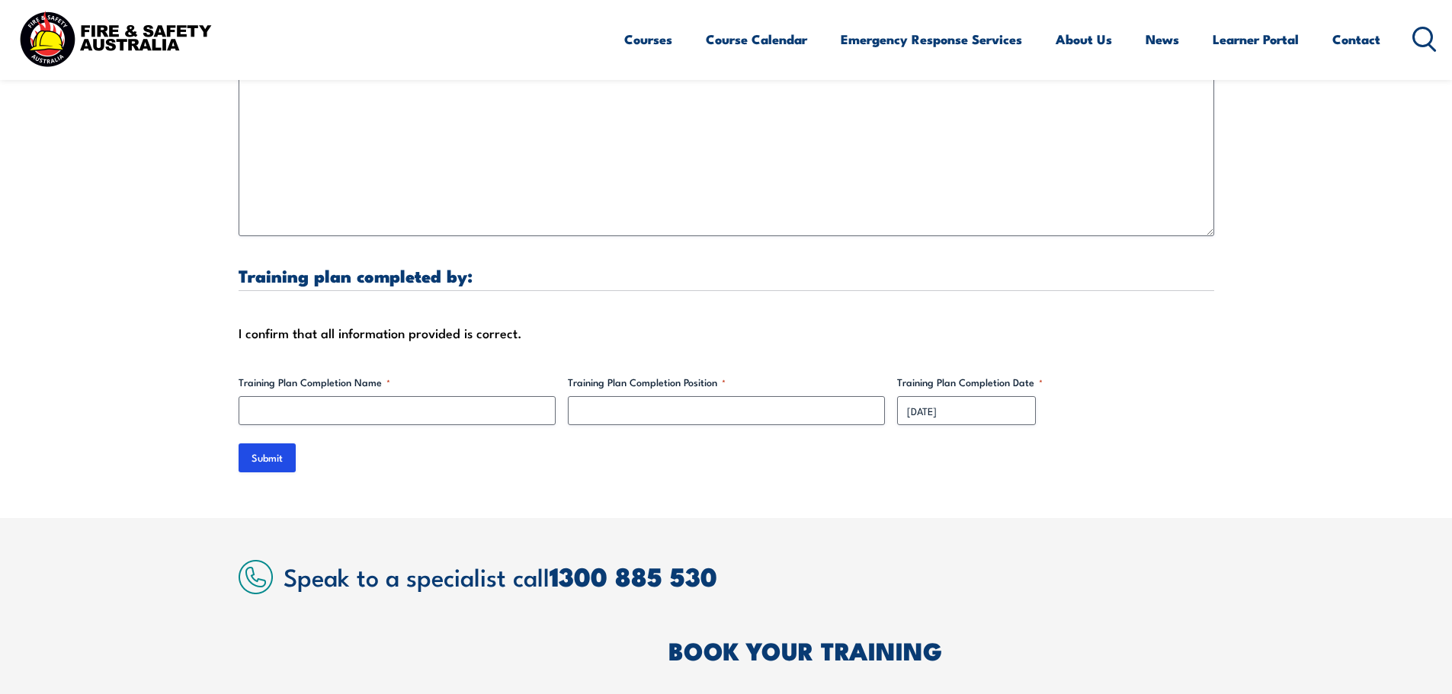
scroll to position [4726, 0]
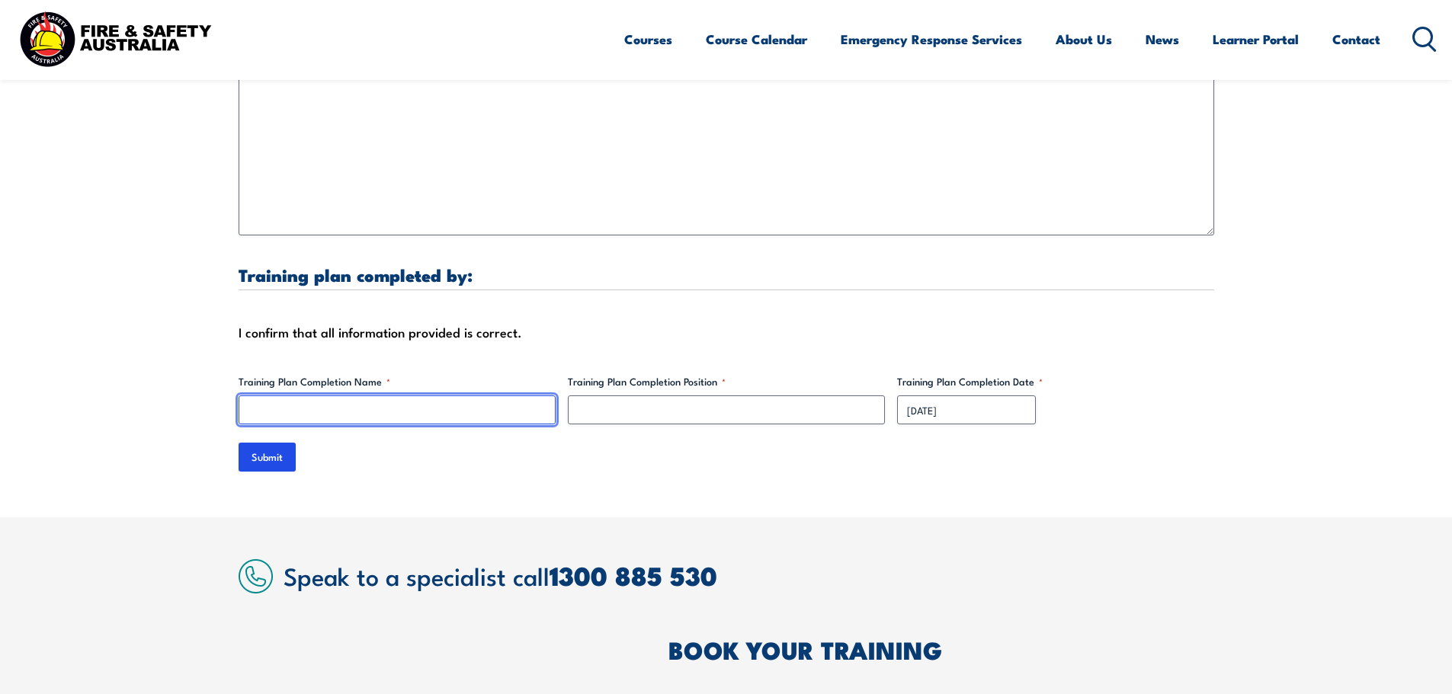
click at [348, 398] on input "Training Plan Completion Name *" at bounding box center [397, 410] width 317 height 29
type input "[PERSON_NAME]"
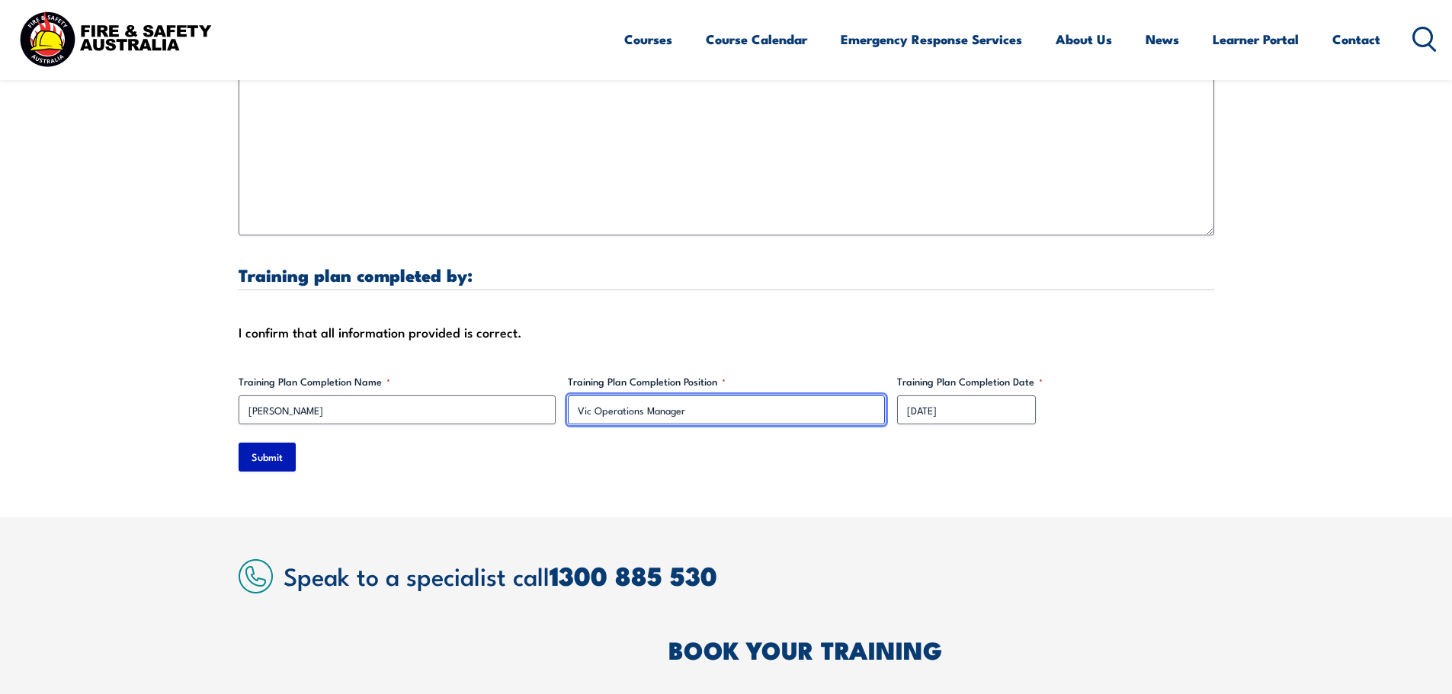
type input "Vic Operations Manager"
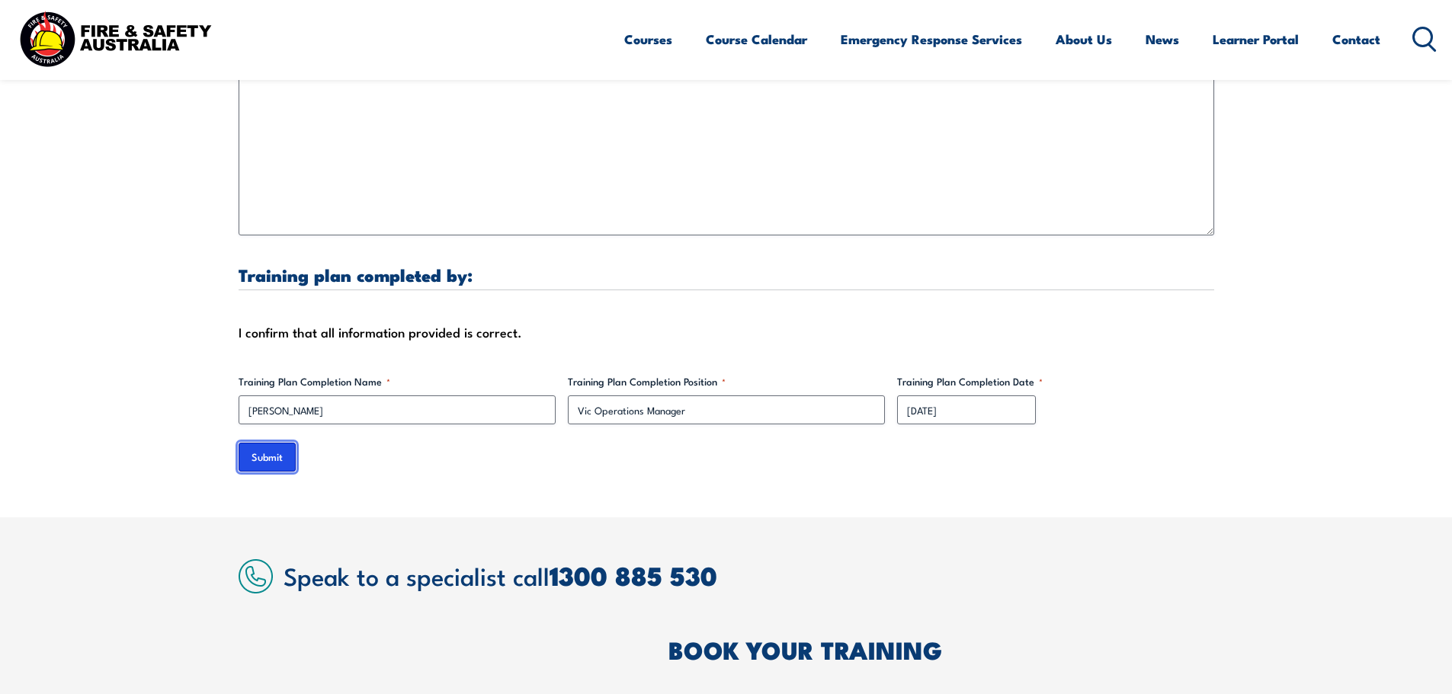
click at [259, 443] on input "Submit" at bounding box center [267, 457] width 57 height 29
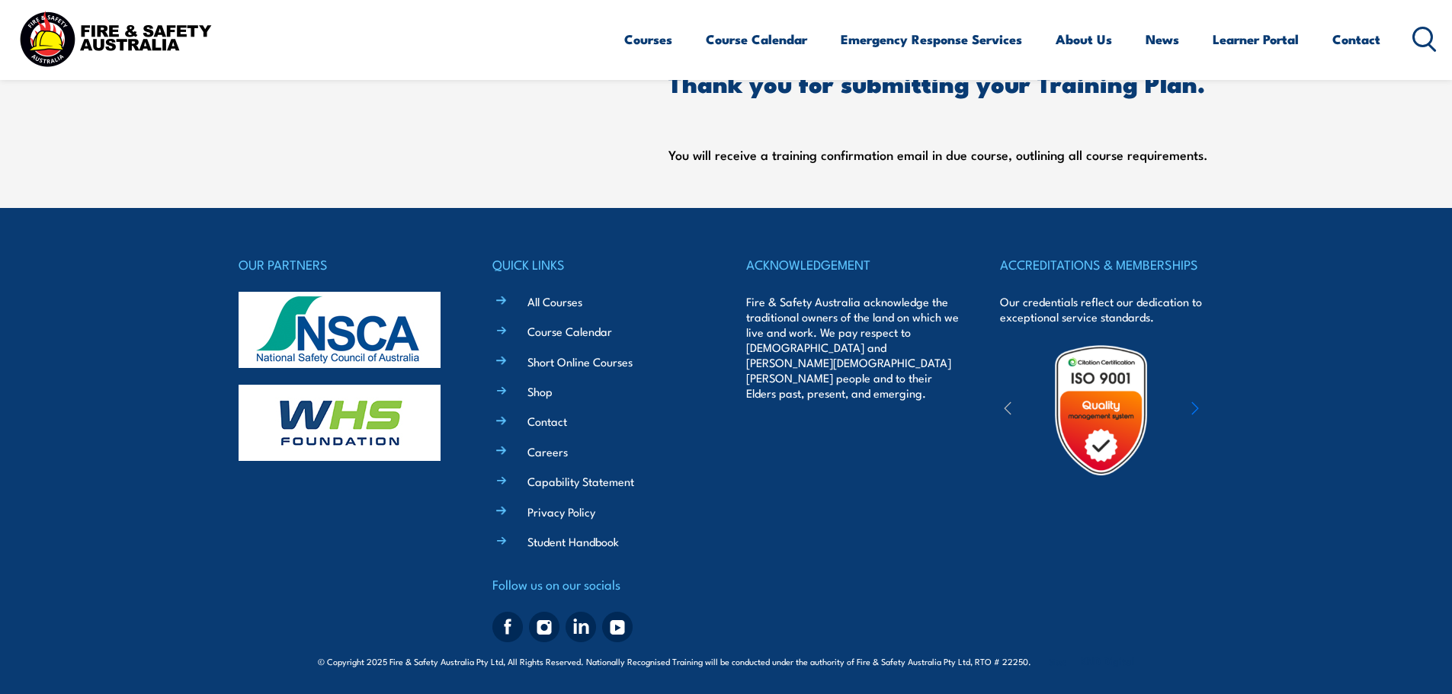
scroll to position [718, 0]
